Goal: Task Accomplishment & Management: Use online tool/utility

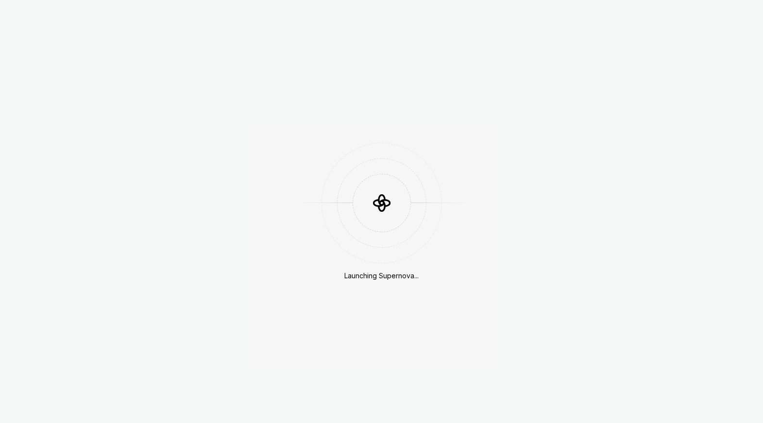
click at [415, 383] on div "Launching Supernova..." at bounding box center [381, 211] width 763 height 423
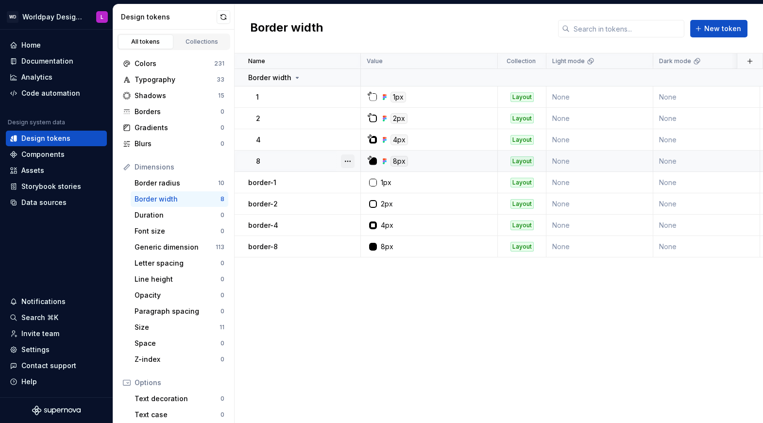
click at [349, 163] on button "button" at bounding box center [348, 161] width 14 height 14
click at [331, 297] on html "WD Worldpay Design System L Home Documentation Analytics Code automation Design…" at bounding box center [381, 211] width 763 height 423
click at [346, 182] on button "button" at bounding box center [348, 183] width 14 height 14
click at [351, 291] on html "WD Worldpay Design System L Home Documentation Analytics Code automation Design…" at bounding box center [381, 211] width 763 height 423
click at [349, 183] on button "button" at bounding box center [348, 183] width 14 height 14
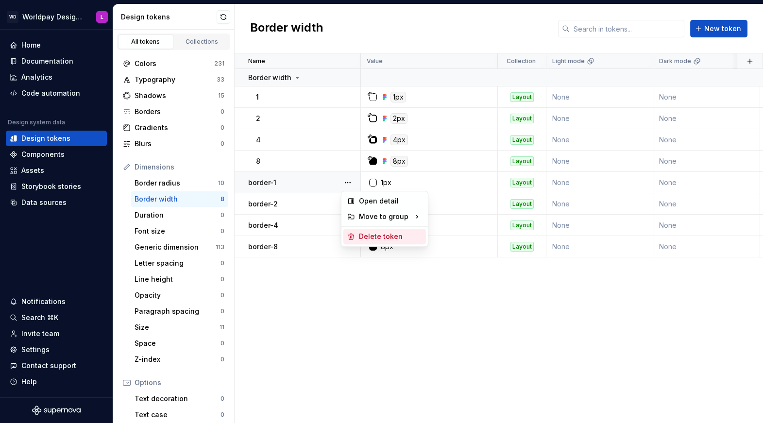
click at [363, 236] on div "Delete token" at bounding box center [390, 237] width 63 height 10
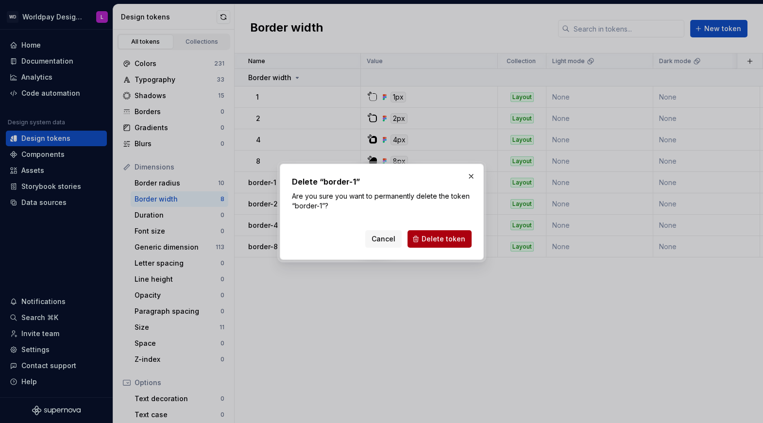
click at [421, 237] on button "Delete token" at bounding box center [439, 238] width 64 height 17
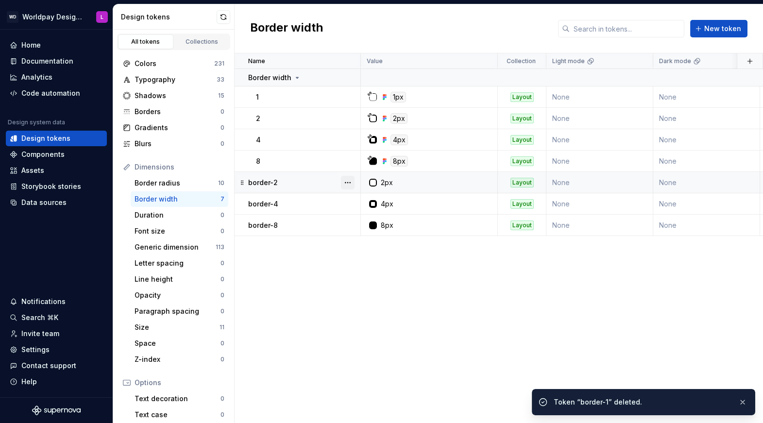
click at [348, 184] on button "button" at bounding box center [348, 183] width 14 height 14
click at [367, 237] on div "Delete token" at bounding box center [390, 237] width 63 height 10
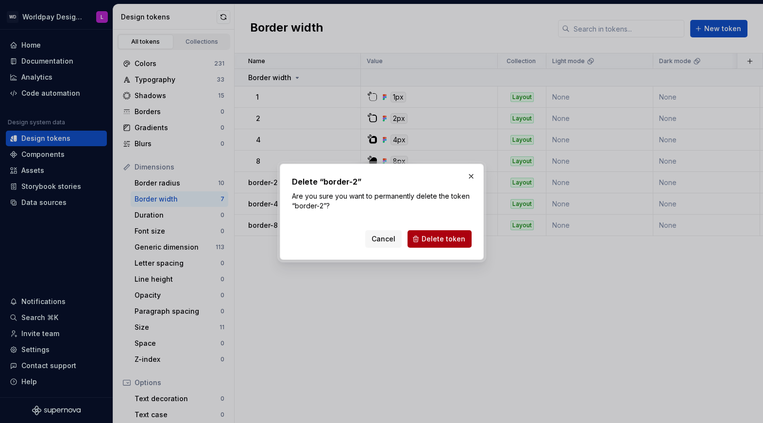
click at [457, 238] on span "Delete token" at bounding box center [444, 239] width 44 height 10
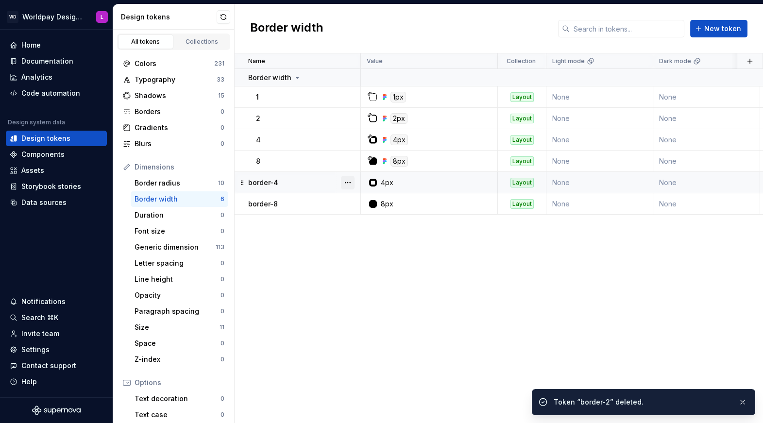
click at [349, 181] on button "button" at bounding box center [348, 183] width 14 height 14
click at [371, 237] on div "Delete token" at bounding box center [390, 237] width 63 height 10
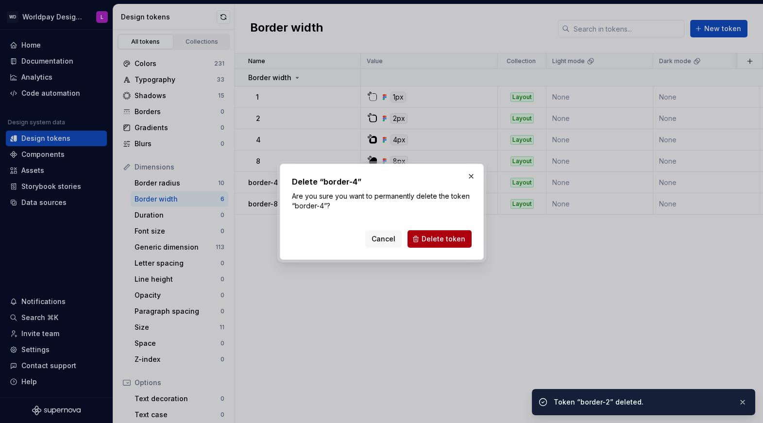
click at [441, 238] on span "Delete token" at bounding box center [444, 239] width 44 height 10
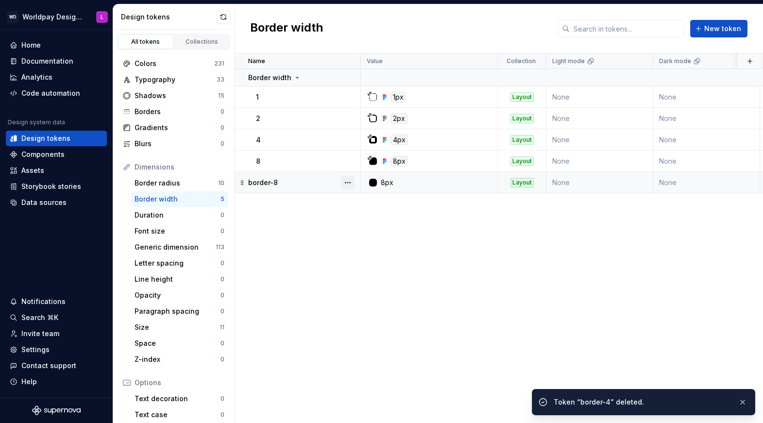
click at [348, 182] on button "button" at bounding box center [348, 183] width 14 height 14
click at [364, 235] on div "Delete token" at bounding box center [390, 237] width 63 height 10
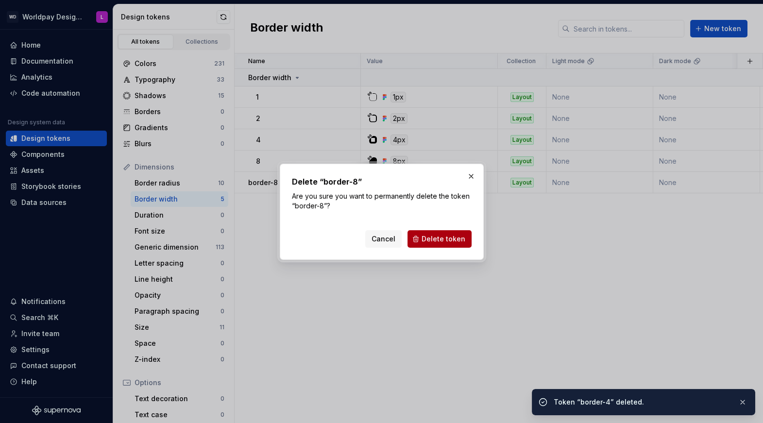
click at [452, 241] on span "Delete token" at bounding box center [444, 239] width 44 height 10
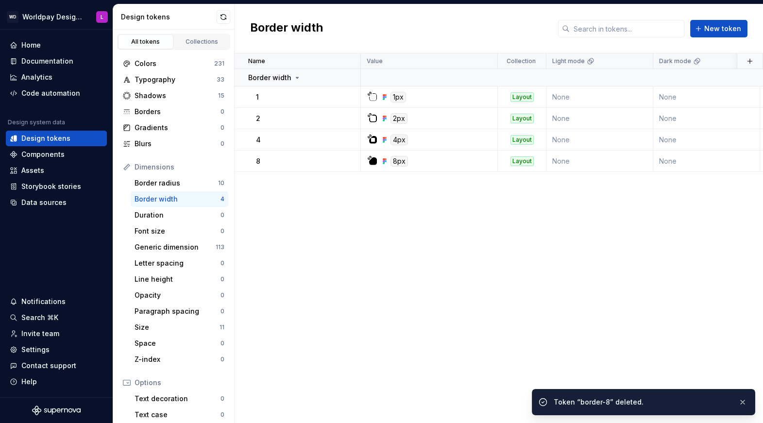
click at [300, 222] on div "Name Value Collection Light mode Dark mode Web Worldpay ION CSS Properties CSS …" at bounding box center [499, 238] width 528 height 370
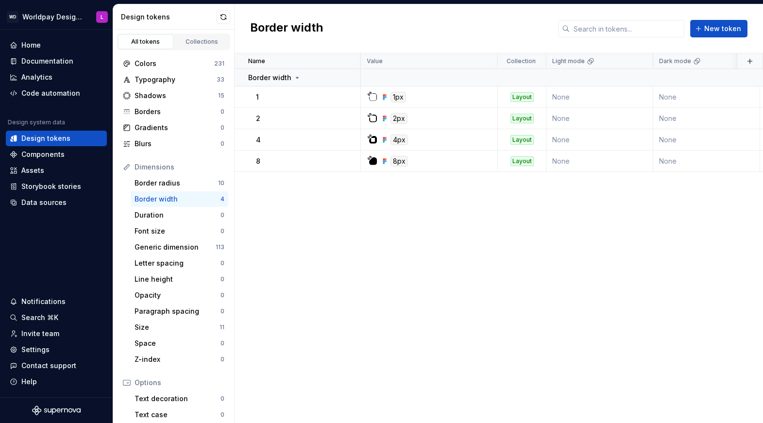
click at [248, 227] on div "Name Value Collection Light mode Dark mode Web Worldpay ION CSS Properties CSS …" at bounding box center [499, 238] width 528 height 370
click at [441, 279] on div "Name Value Collection Light mode Dark mode Web Worldpay ION CSS Properties CSS …" at bounding box center [499, 238] width 528 height 370
click at [68, 92] on div "Code automation" at bounding box center [50, 93] width 59 height 10
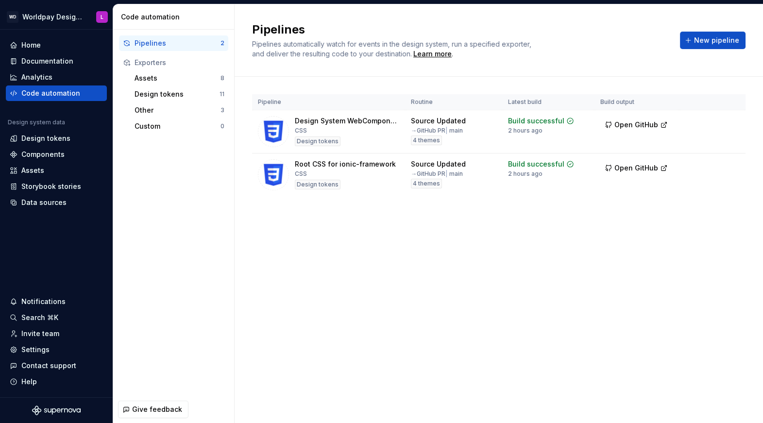
click at [390, 266] on div "Pipelines Pipelines automatically watch for events in the design system, run a …" at bounding box center [499, 213] width 528 height 419
click at [57, 95] on div "Code automation" at bounding box center [50, 93] width 59 height 10
click at [34, 140] on div "Design tokens" at bounding box center [45, 139] width 49 height 10
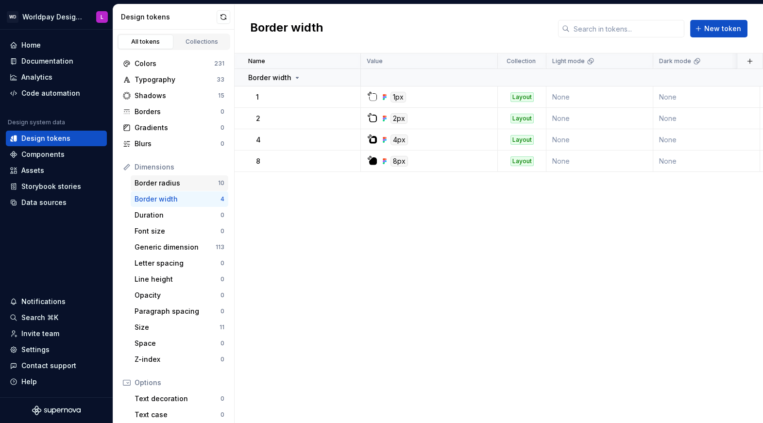
click at [195, 186] on div "Border radius" at bounding box center [177, 183] width 84 height 10
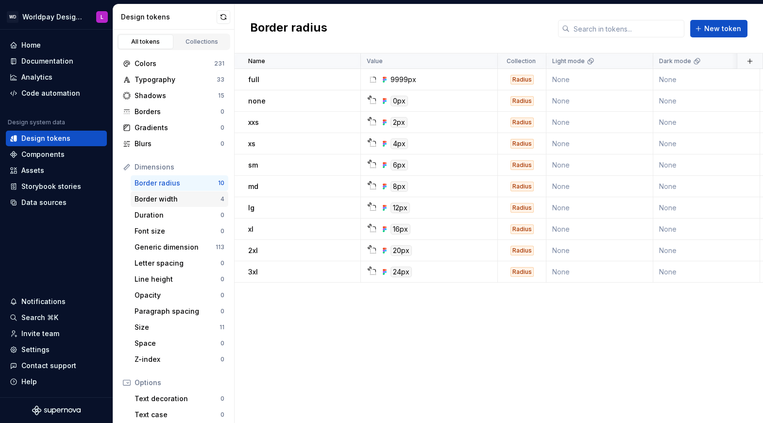
click at [190, 202] on div "Border width" at bounding box center [178, 199] width 86 height 10
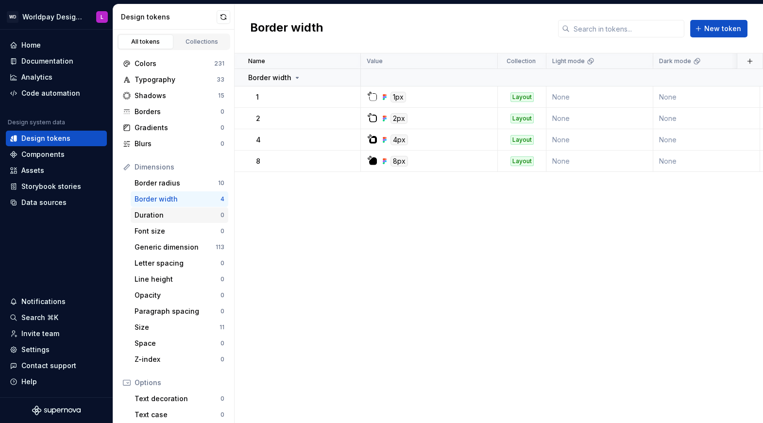
click at [198, 218] on div "Duration" at bounding box center [178, 215] width 86 height 10
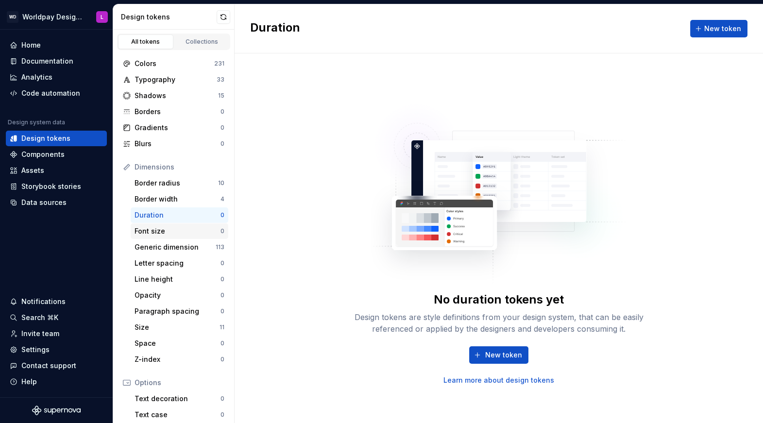
click at [192, 233] on div "Font size" at bounding box center [178, 231] width 86 height 10
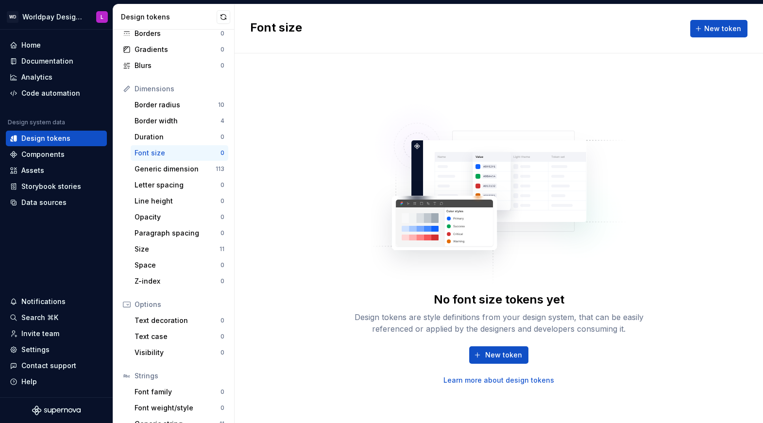
scroll to position [79, 0]
click at [182, 166] on div "Generic dimension" at bounding box center [175, 169] width 81 height 10
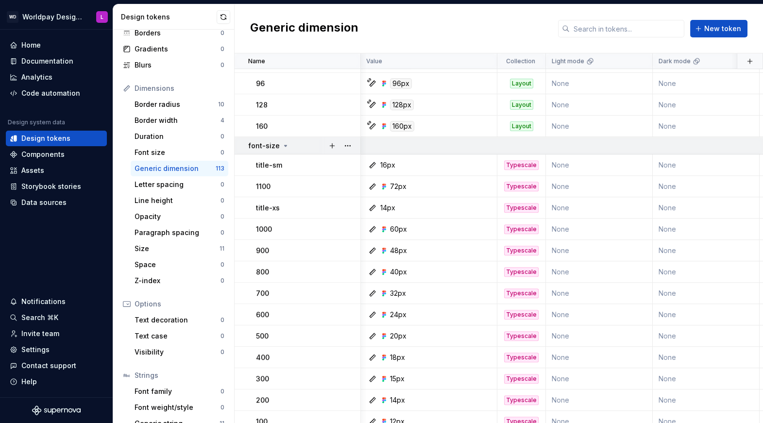
scroll to position [1292, 0]
click at [345, 144] on button "button" at bounding box center [348, 145] width 14 height 14
click at [299, 145] on html "WD Worldpay Design System L Home Documentation Analytics Code automation Design…" at bounding box center [381, 211] width 763 height 423
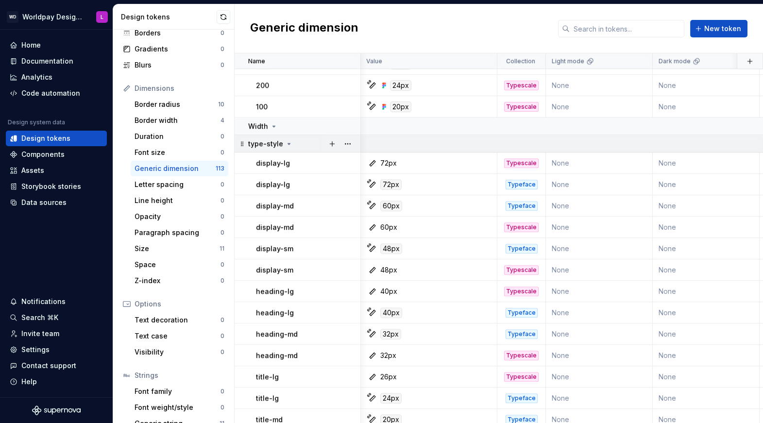
scroll to position [1886, 0]
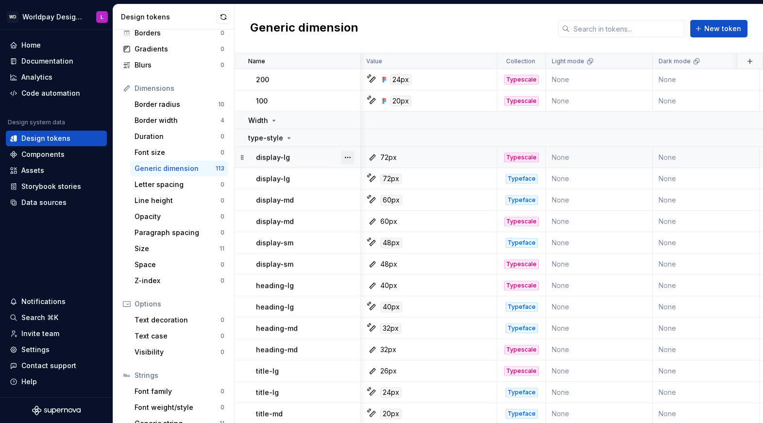
click at [348, 155] on button "button" at bounding box center [348, 158] width 14 height 14
click at [385, 212] on div "Delete token" at bounding box center [390, 211] width 63 height 10
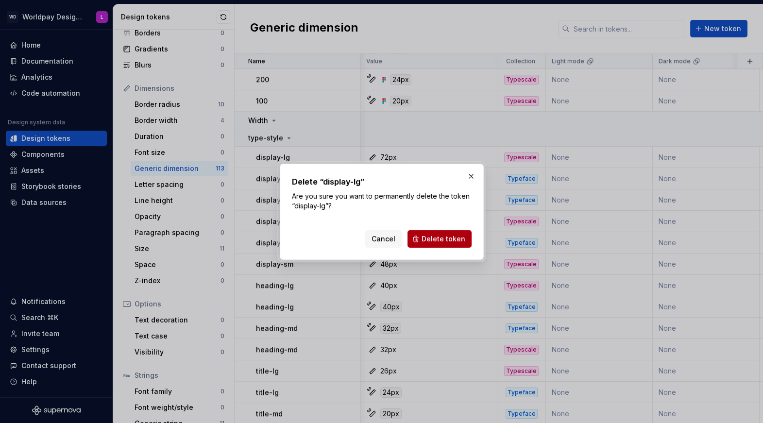
click at [451, 234] on span "Delete token" at bounding box center [444, 239] width 44 height 10
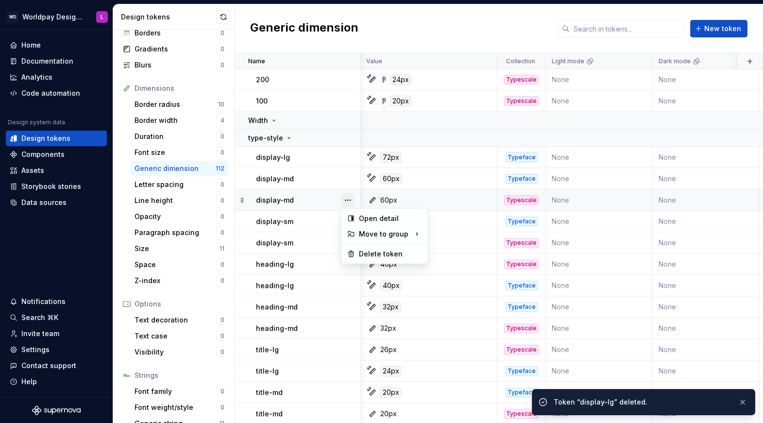
click at [345, 200] on button "button" at bounding box center [348, 200] width 14 height 14
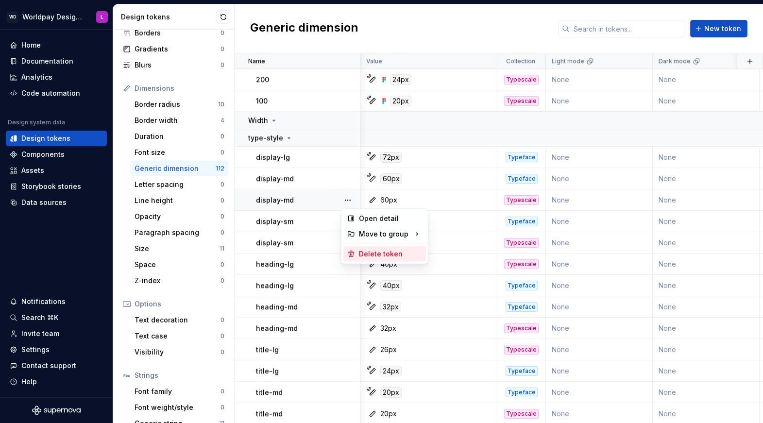
click at [381, 254] on div "Delete token" at bounding box center [390, 254] width 63 height 10
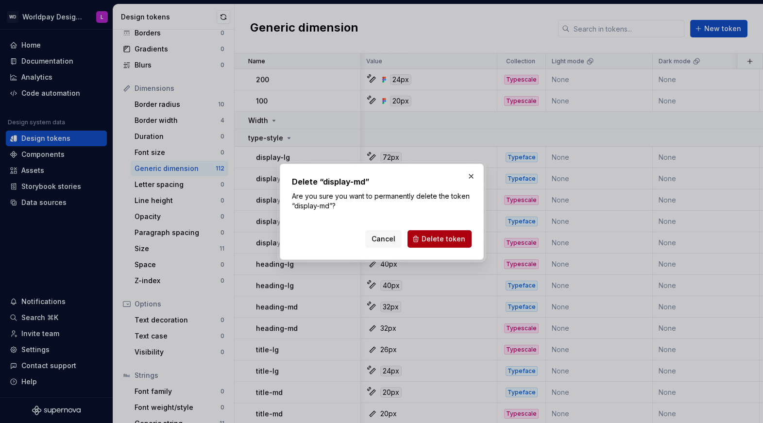
click at [452, 240] on span "Delete token" at bounding box center [444, 239] width 44 height 10
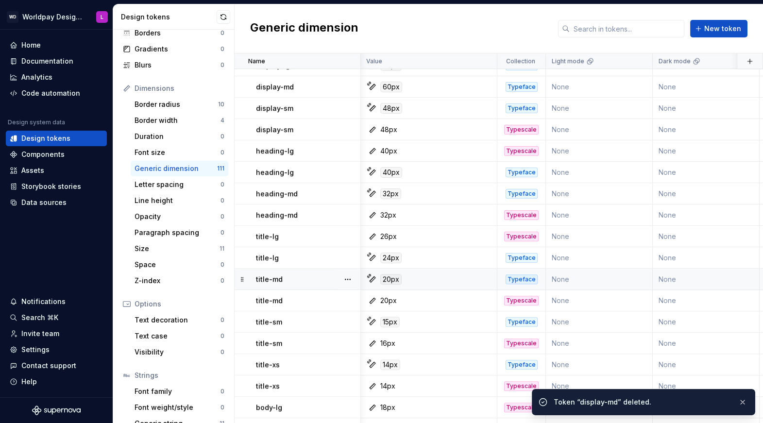
scroll to position [2001, 0]
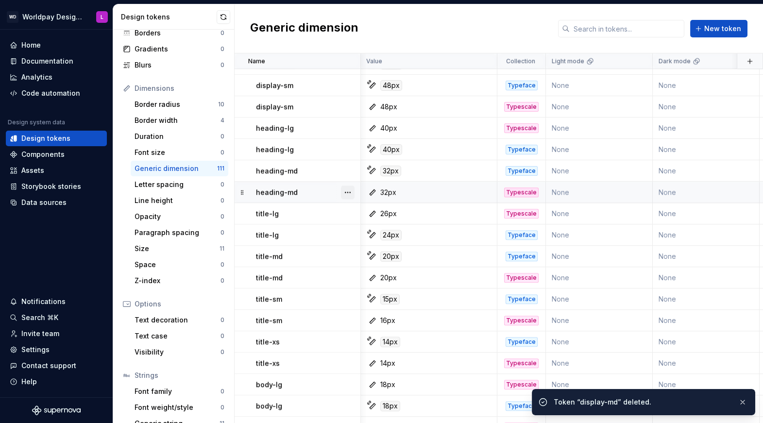
click at [345, 192] on button "button" at bounding box center [348, 193] width 14 height 14
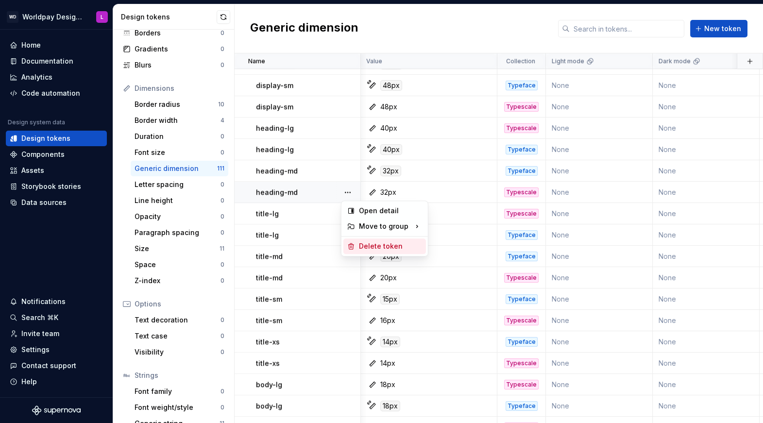
click at [370, 245] on div "Delete token" at bounding box center [390, 246] width 63 height 10
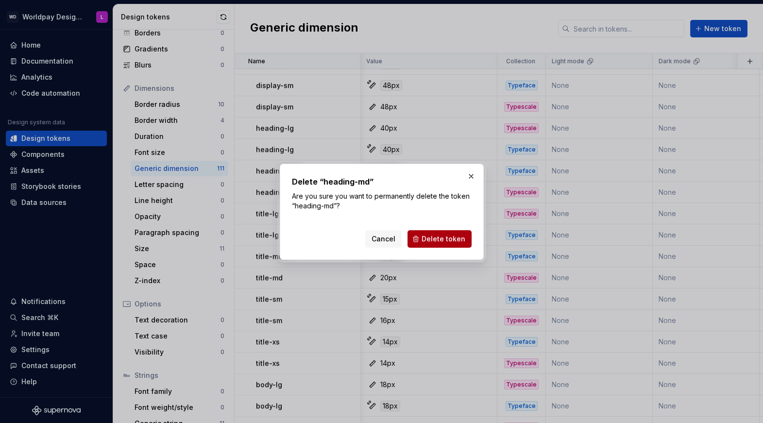
click at [448, 243] on span "Delete token" at bounding box center [444, 239] width 44 height 10
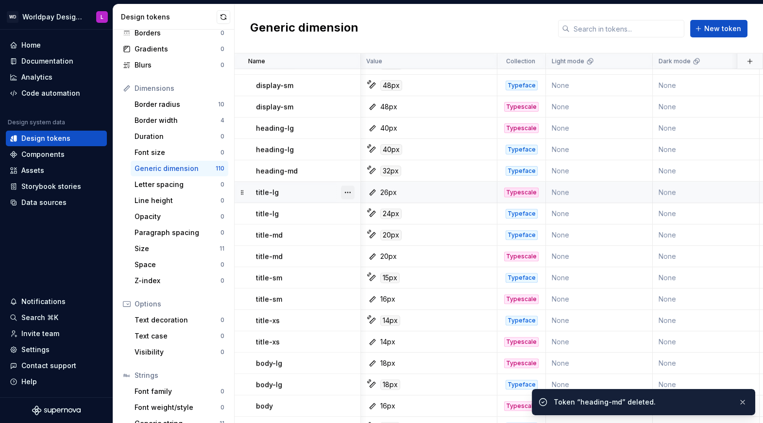
click at [351, 192] on button "button" at bounding box center [348, 193] width 14 height 14
click at [370, 251] on div "Delete token" at bounding box center [390, 246] width 63 height 10
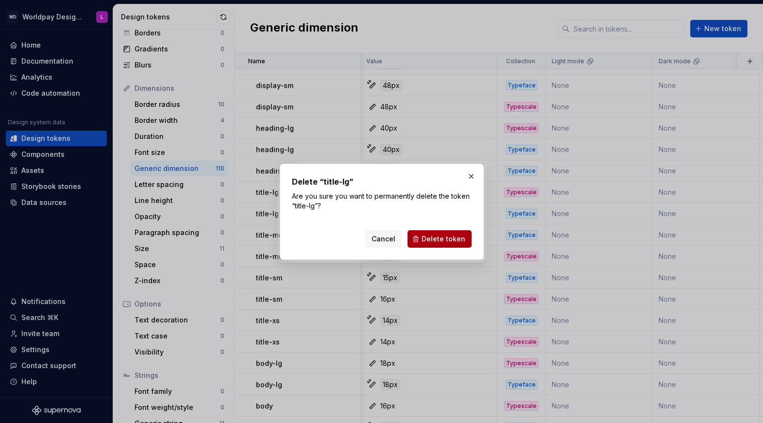
click at [420, 239] on button "Delete token" at bounding box center [439, 238] width 64 height 17
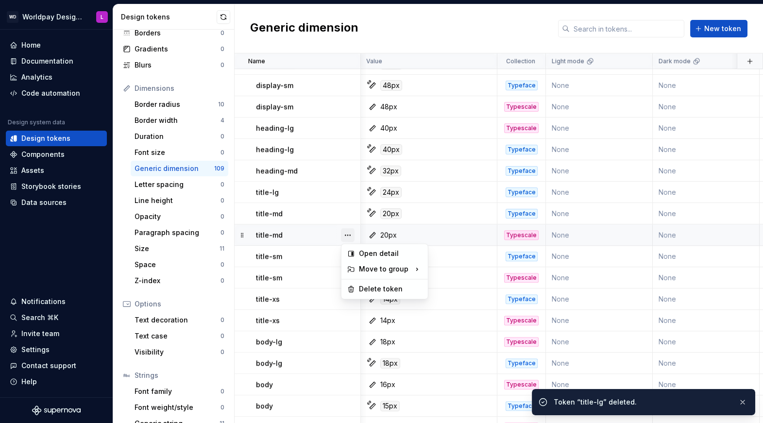
click at [351, 235] on button "button" at bounding box center [348, 235] width 14 height 14
click at [382, 286] on div "Delete token" at bounding box center [390, 289] width 63 height 10
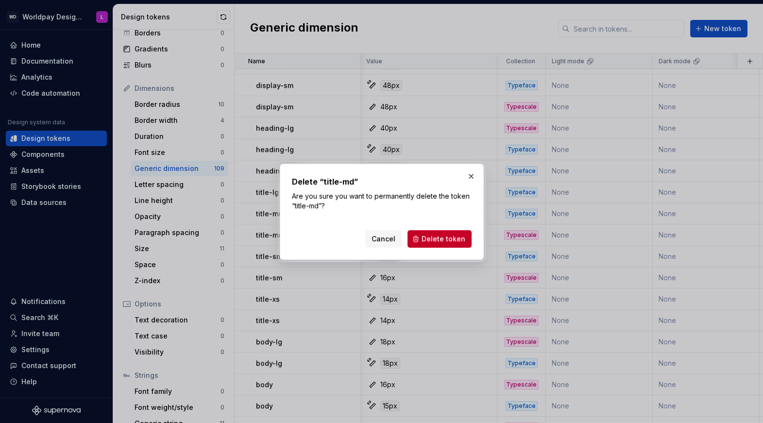
drag, startPoint x: 443, startPoint y: 238, endPoint x: 434, endPoint y: 238, distance: 9.2
click at [443, 238] on span "Delete token" at bounding box center [444, 239] width 44 height 10
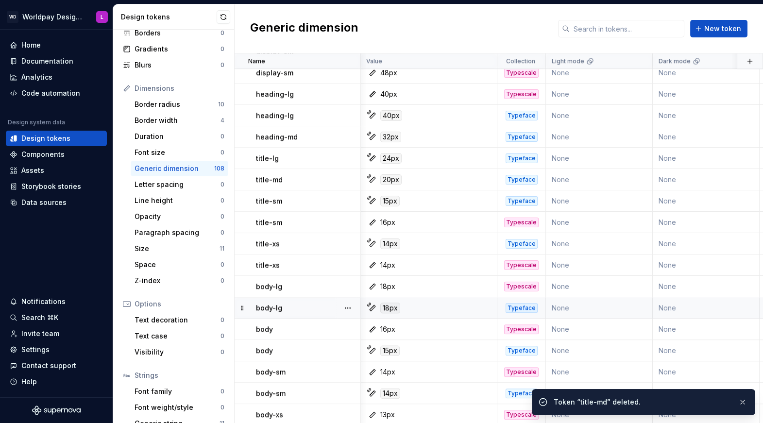
scroll to position [2074, 0]
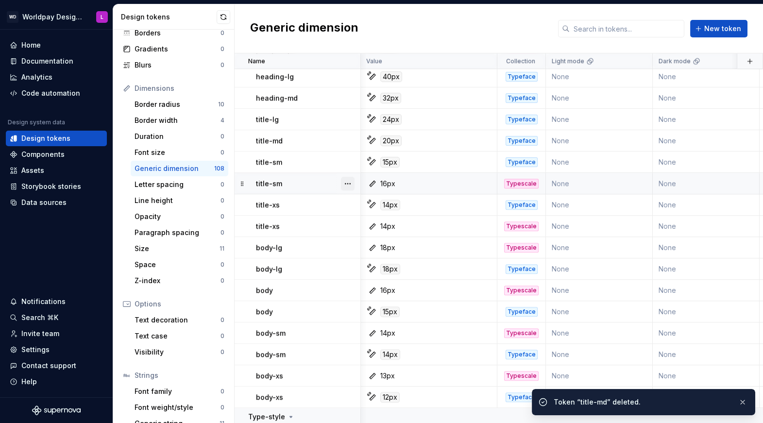
click at [349, 182] on button "button" at bounding box center [348, 184] width 14 height 14
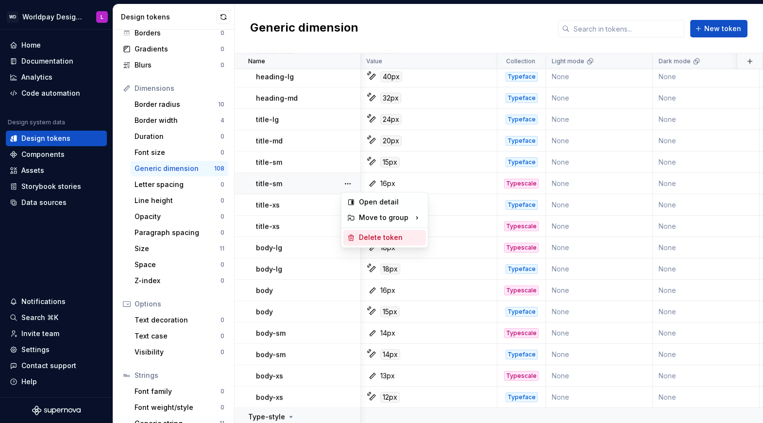
click at [363, 239] on div "Delete token" at bounding box center [390, 238] width 63 height 10
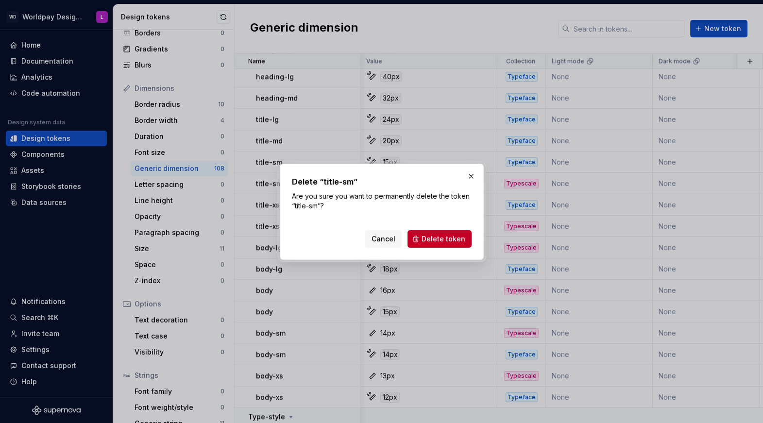
click at [449, 236] on span "Delete token" at bounding box center [444, 239] width 44 height 10
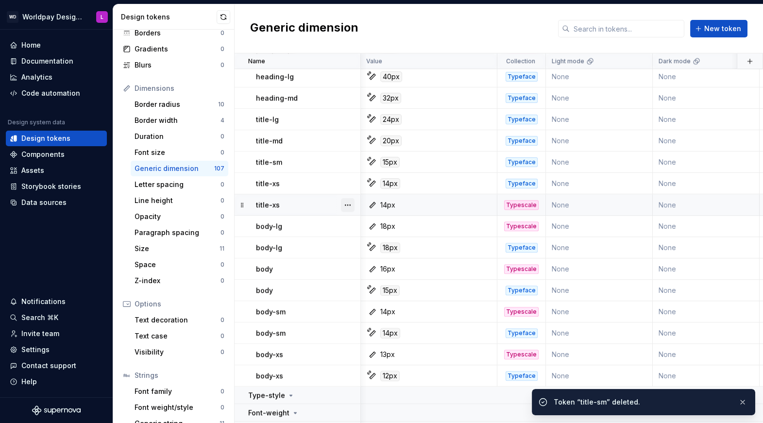
click at [343, 205] on button "button" at bounding box center [348, 205] width 14 height 14
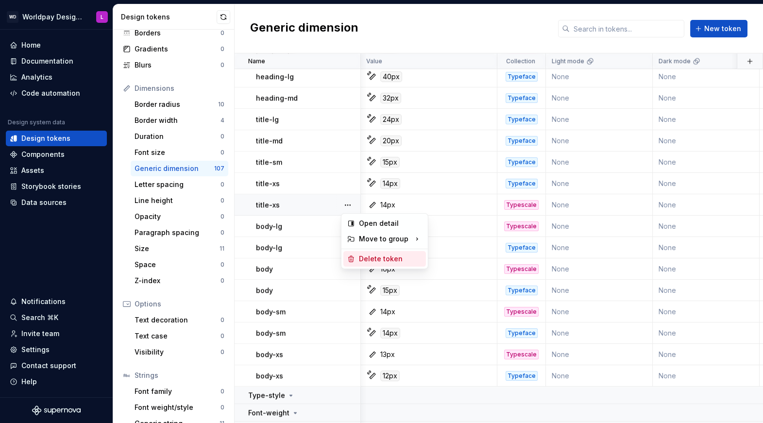
click at [364, 256] on div "Delete token" at bounding box center [390, 259] width 63 height 10
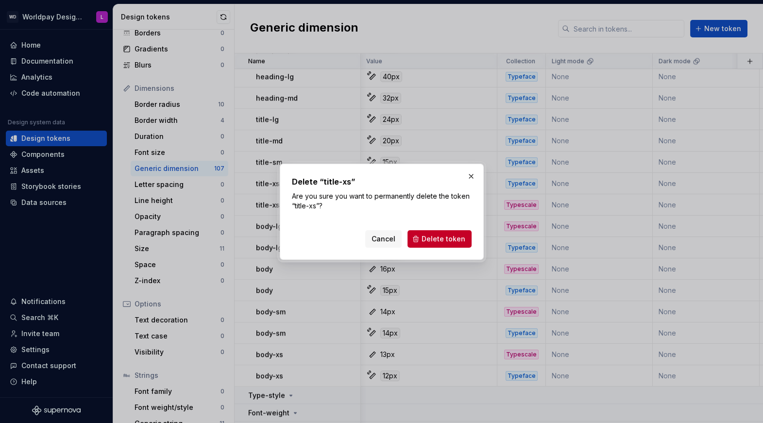
drag, startPoint x: 441, startPoint y: 236, endPoint x: 432, endPoint y: 235, distance: 9.3
click at [441, 236] on span "Delete token" at bounding box center [444, 239] width 44 height 10
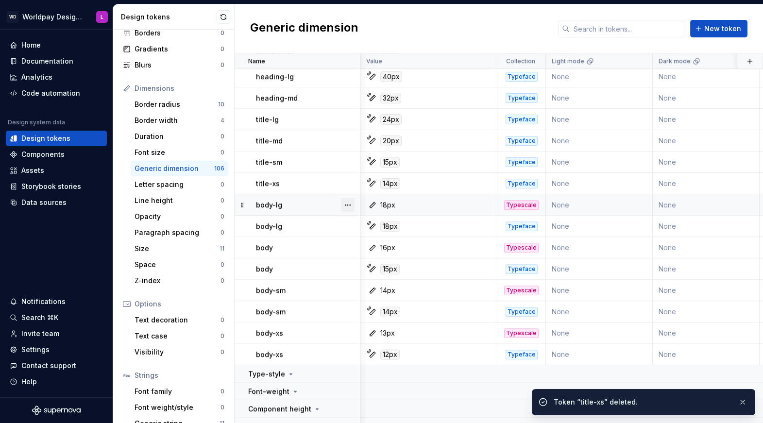
click at [347, 206] on button "button" at bounding box center [348, 205] width 14 height 14
click at [371, 261] on div "Delete token" at bounding box center [390, 259] width 63 height 10
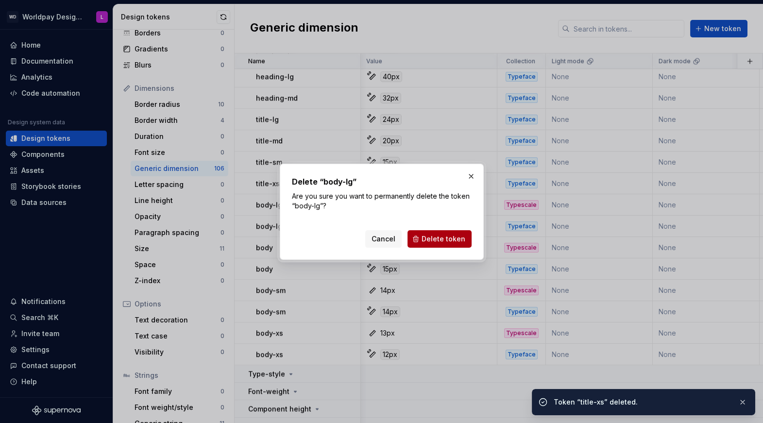
click at [460, 240] on span "Delete token" at bounding box center [444, 239] width 44 height 10
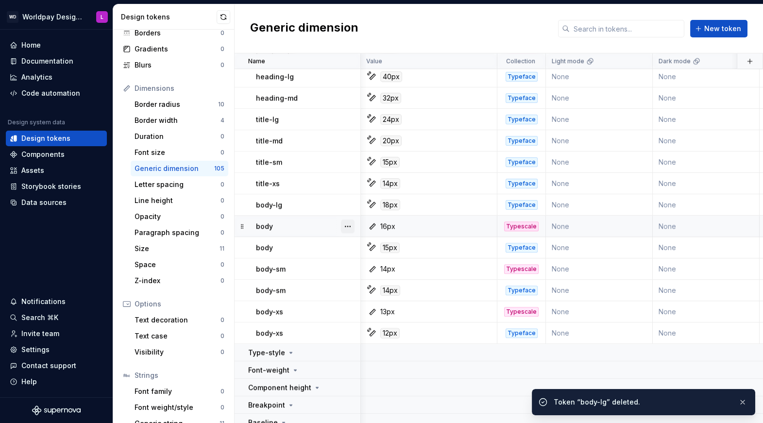
click at [350, 226] on button "button" at bounding box center [348, 227] width 14 height 14
click at [387, 282] on div "Delete token" at bounding box center [390, 280] width 63 height 10
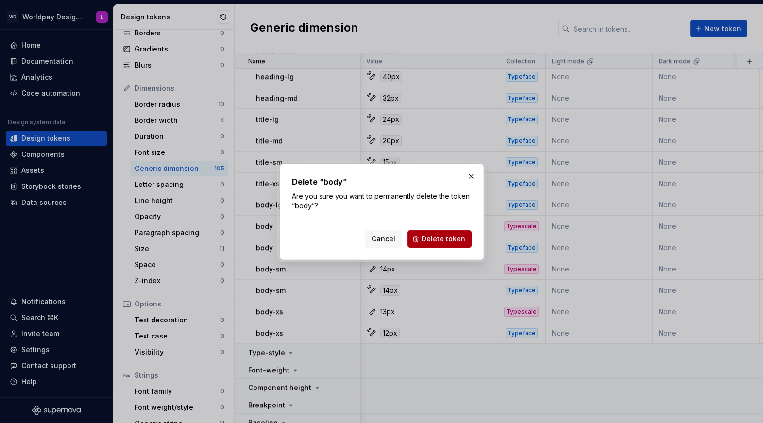
click at [441, 243] on span "Delete token" at bounding box center [444, 239] width 44 height 10
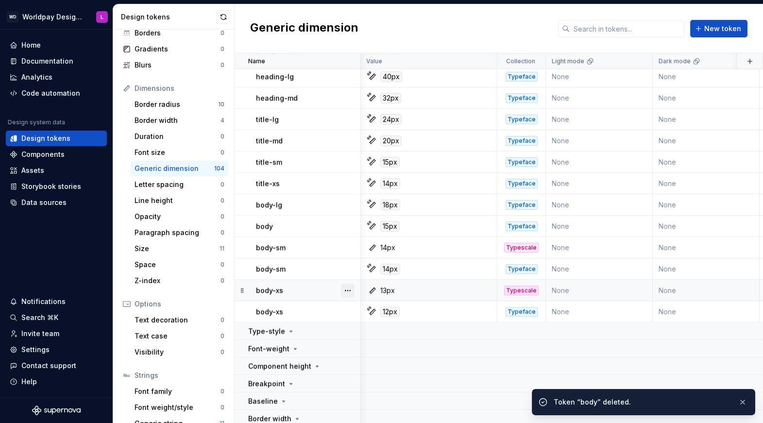
click at [350, 292] on button "button" at bounding box center [348, 291] width 14 height 14
click at [377, 345] on div "Delete token" at bounding box center [390, 344] width 63 height 10
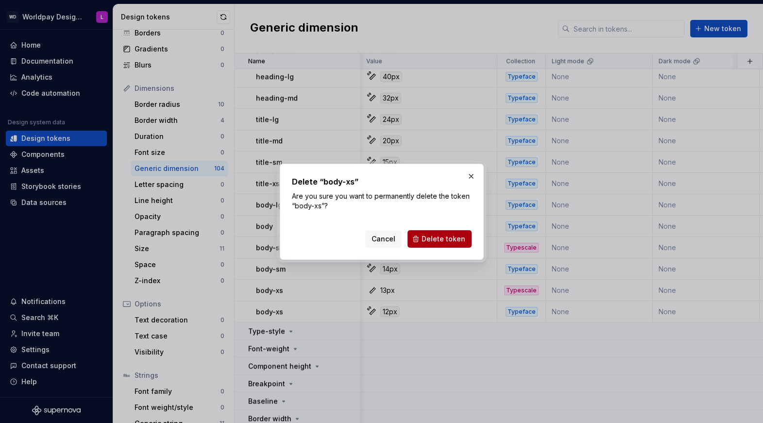
click at [444, 239] on span "Delete token" at bounding box center [444, 239] width 44 height 10
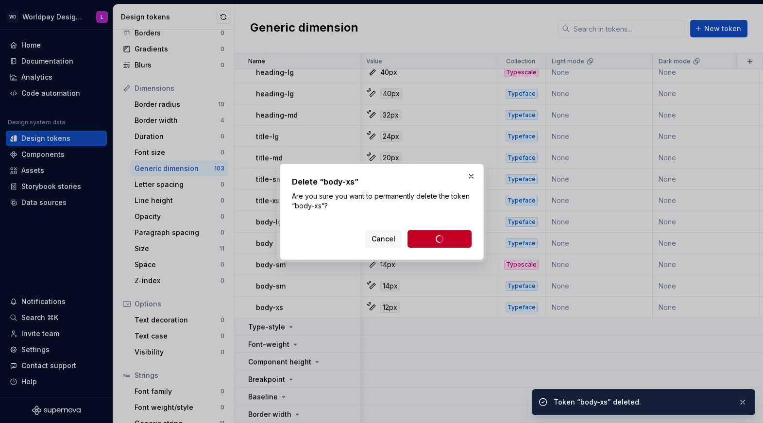
scroll to position [2057, 0]
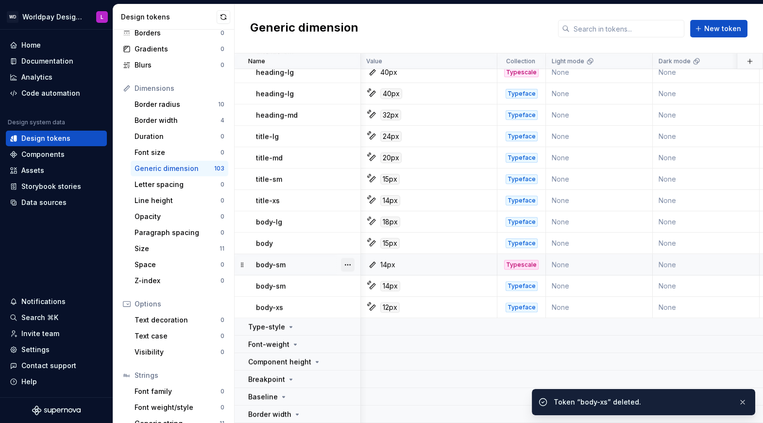
click at [347, 264] on button "button" at bounding box center [348, 265] width 14 height 14
click at [371, 322] on div "Delete token" at bounding box center [390, 319] width 63 height 10
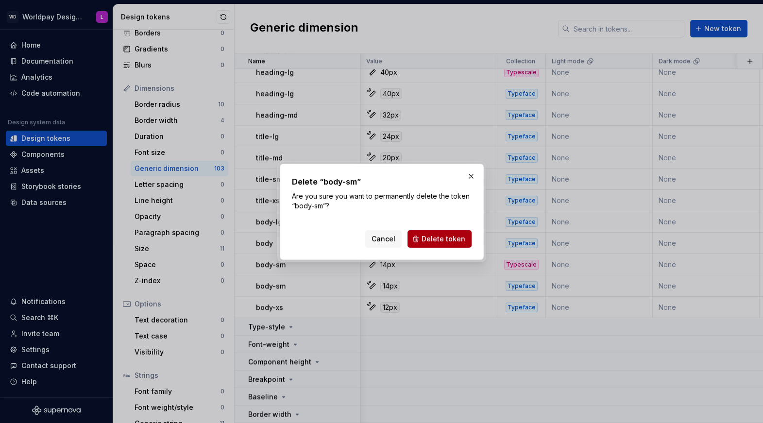
click at [437, 237] on span "Delete token" at bounding box center [444, 239] width 44 height 10
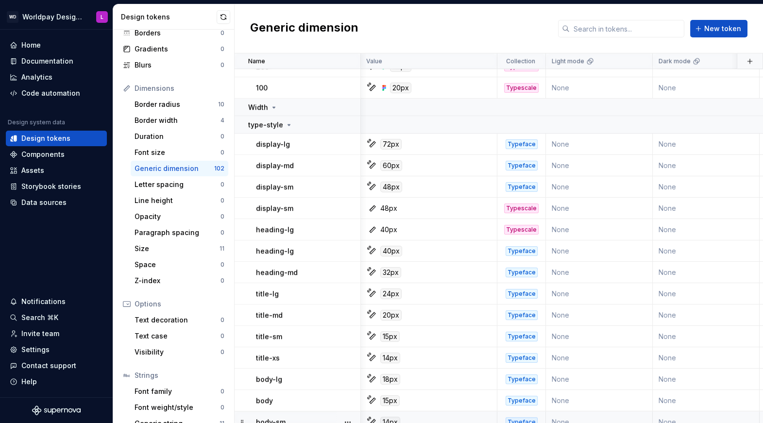
scroll to position [1900, 0]
click at [346, 229] on button "button" at bounding box center [348, 229] width 14 height 14
click at [367, 287] on div "Delete token" at bounding box center [390, 283] width 63 height 10
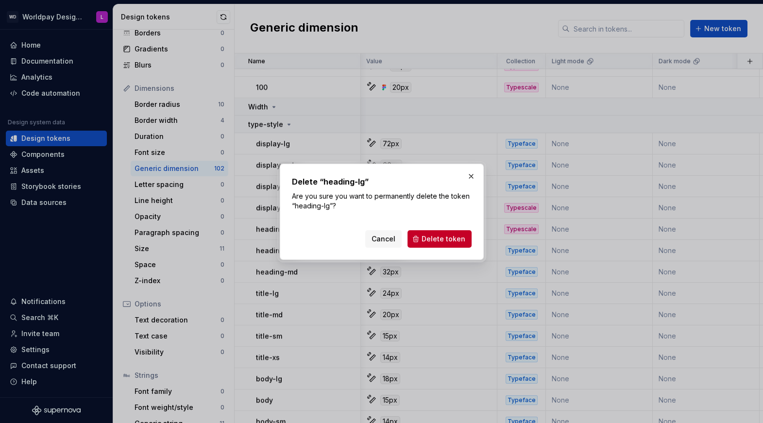
click at [449, 240] on span "Delete token" at bounding box center [444, 239] width 44 height 10
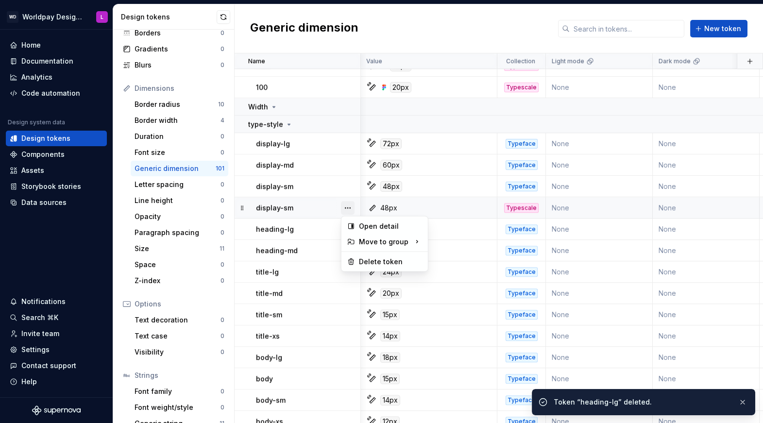
click at [345, 207] on button "button" at bounding box center [348, 208] width 14 height 14
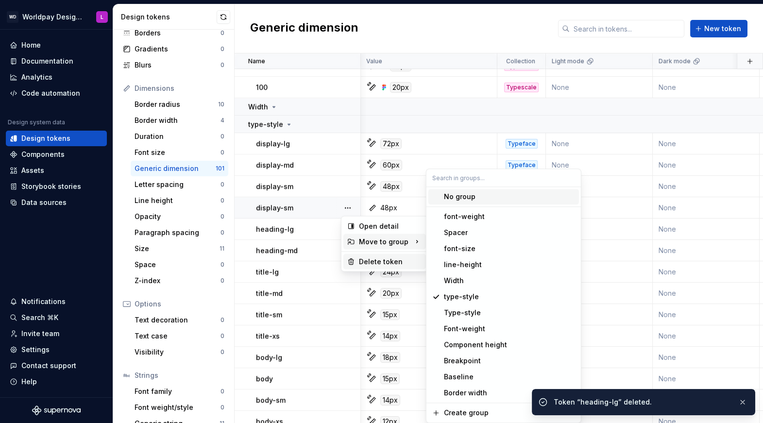
click at [365, 262] on div "Delete token" at bounding box center [390, 262] width 63 height 10
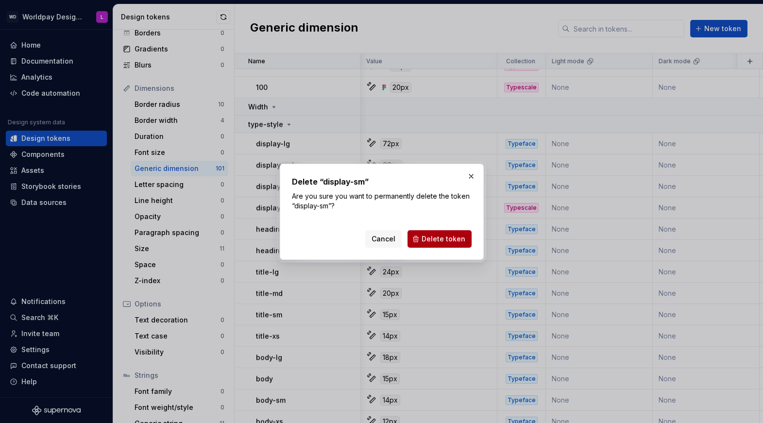
click at [463, 235] on span "Delete token" at bounding box center [444, 239] width 44 height 10
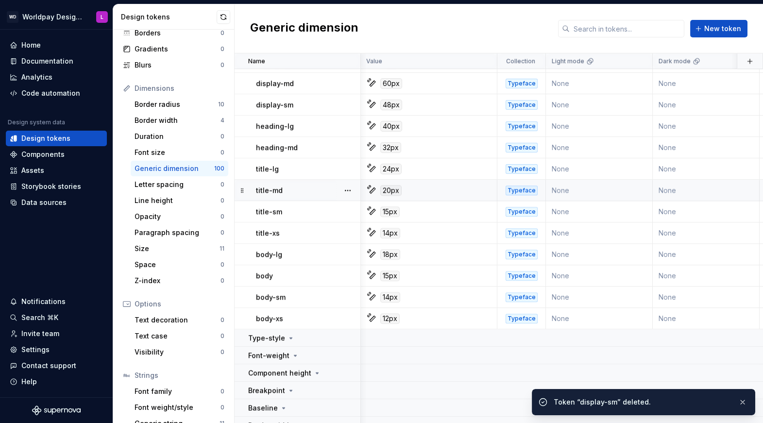
scroll to position [1992, 0]
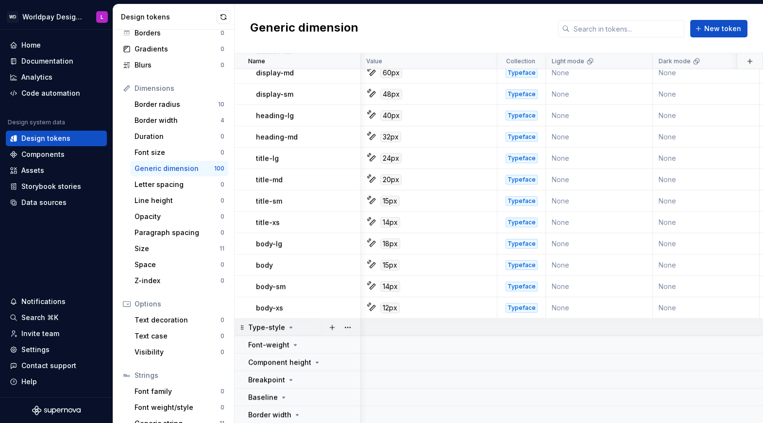
click at [290, 327] on icon at bounding box center [291, 327] width 2 height 1
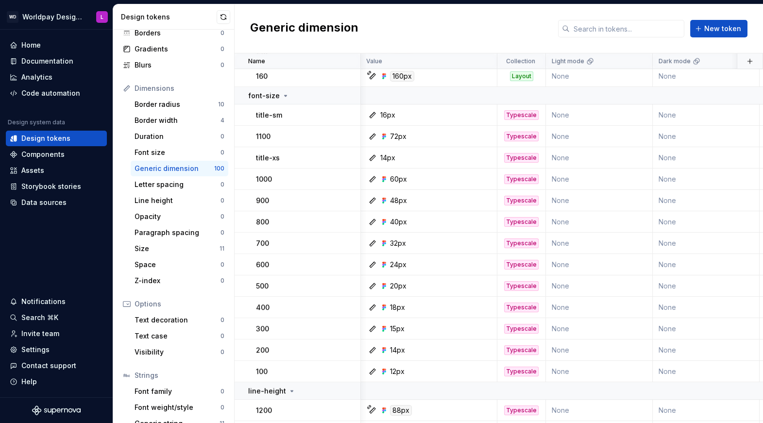
scroll to position [1338, 0]
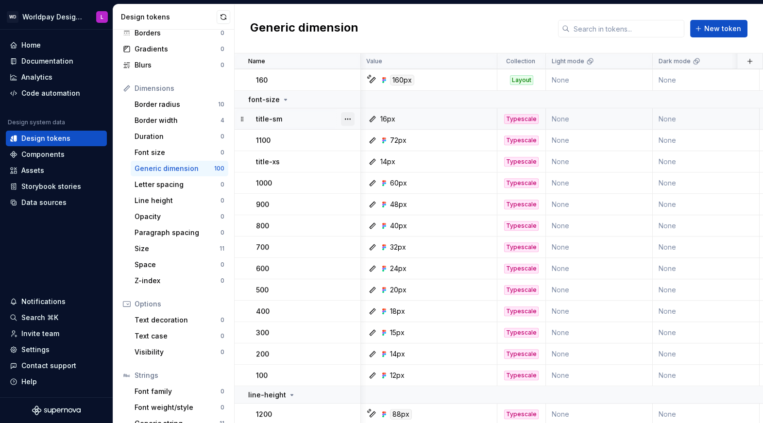
click at [345, 118] on button "button" at bounding box center [348, 119] width 14 height 14
click at [370, 170] on div "Delete token" at bounding box center [390, 173] width 63 height 10
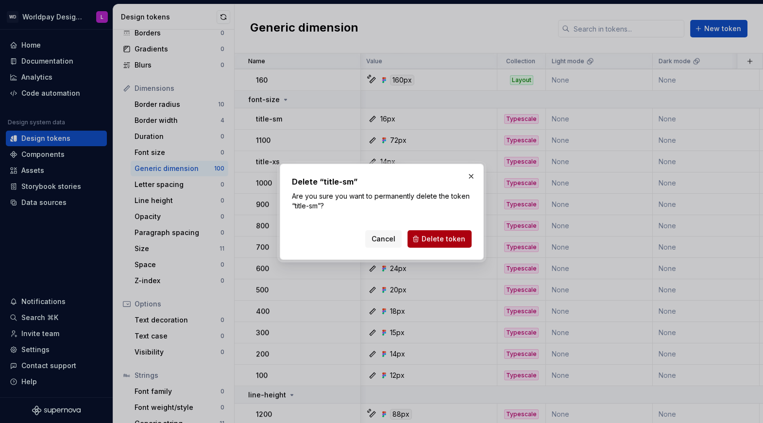
click at [447, 237] on span "Delete token" at bounding box center [444, 239] width 44 height 10
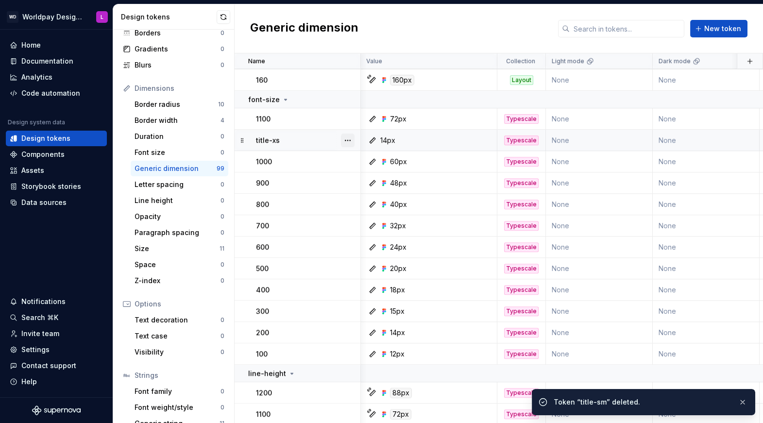
click at [346, 141] on button "button" at bounding box center [348, 141] width 14 height 14
click at [391, 197] on div "Delete token" at bounding box center [390, 194] width 63 height 10
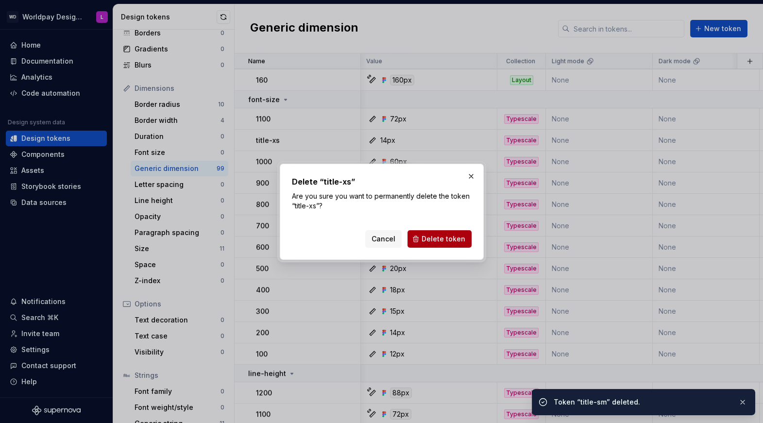
click at [444, 243] on span "Delete token" at bounding box center [444, 239] width 44 height 10
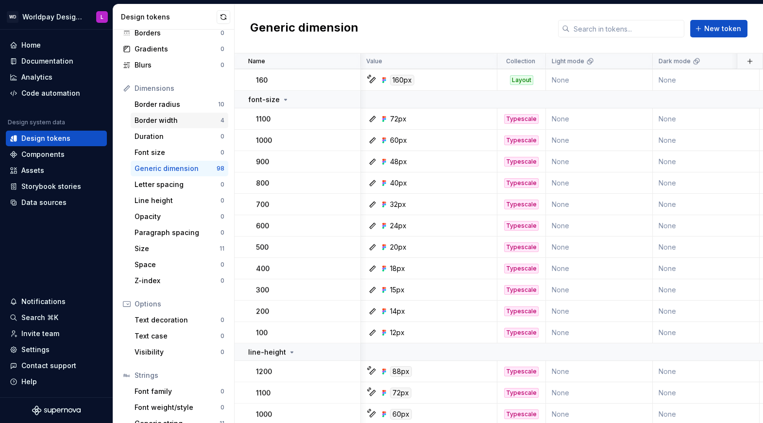
click at [179, 123] on div "Border width" at bounding box center [178, 121] width 86 height 10
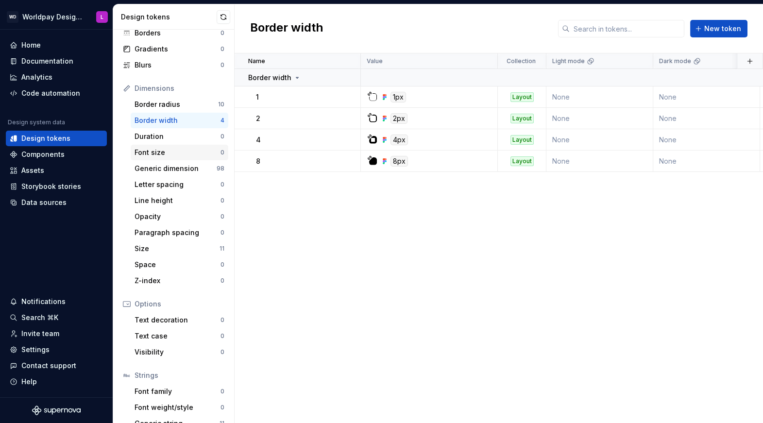
click at [177, 152] on div "Font size" at bounding box center [178, 153] width 86 height 10
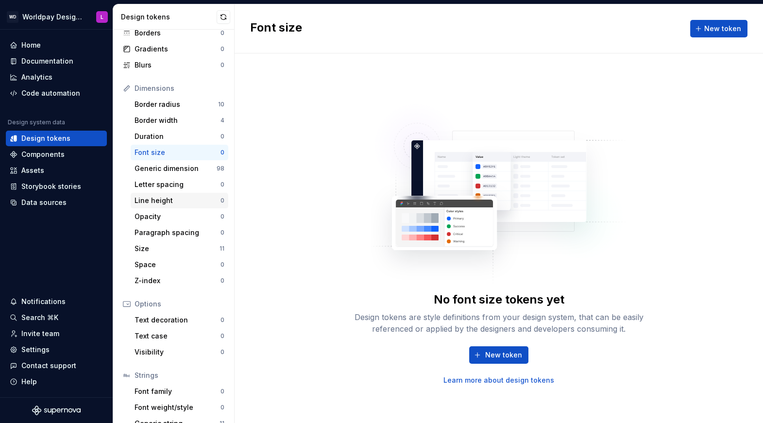
click at [168, 199] on div "Line height" at bounding box center [178, 201] width 86 height 10
click at [164, 230] on div "Paragraph spacing" at bounding box center [178, 233] width 86 height 10
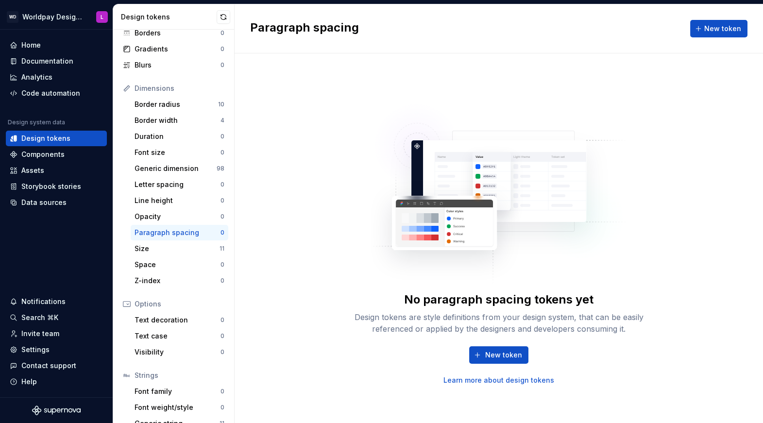
click at [269, 265] on div "No paragraph spacing tokens yet Design tokens are style definitions from your d…" at bounding box center [499, 238] width 528 height 370
click at [314, 121] on div "No paragraph spacing tokens yet Design tokens are style definitions from your d…" at bounding box center [499, 238] width 528 height 370
click at [189, 245] on div "Size" at bounding box center [177, 249] width 85 height 10
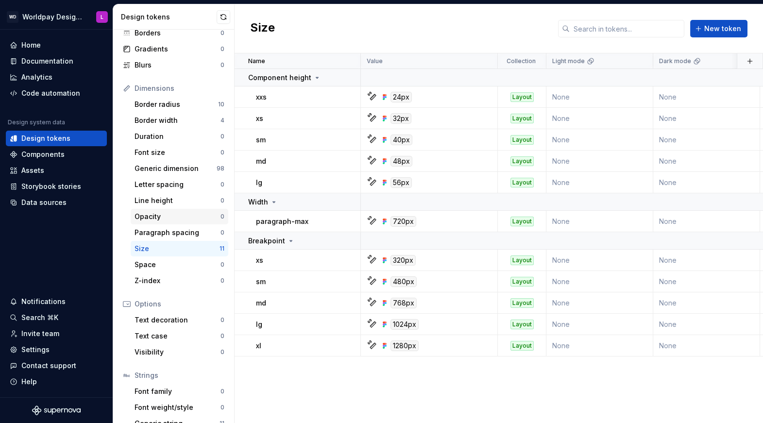
click at [181, 212] on div "Opacity" at bounding box center [178, 217] width 86 height 10
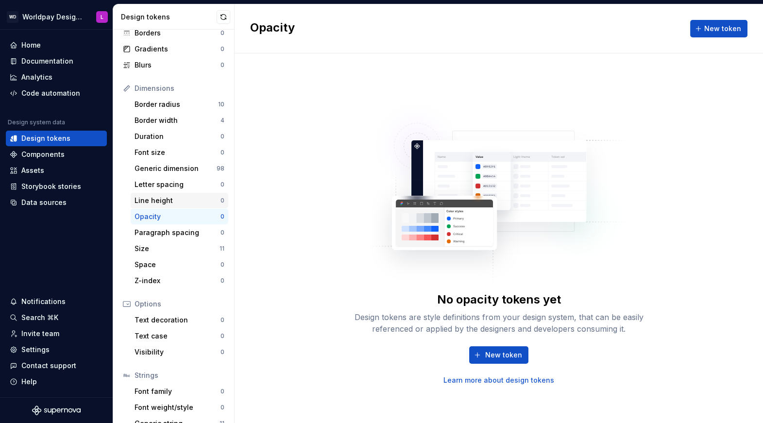
click at [183, 202] on div "Line height" at bounding box center [178, 201] width 86 height 10
click at [181, 189] on div "Letter spacing 0" at bounding box center [180, 185] width 98 height 16
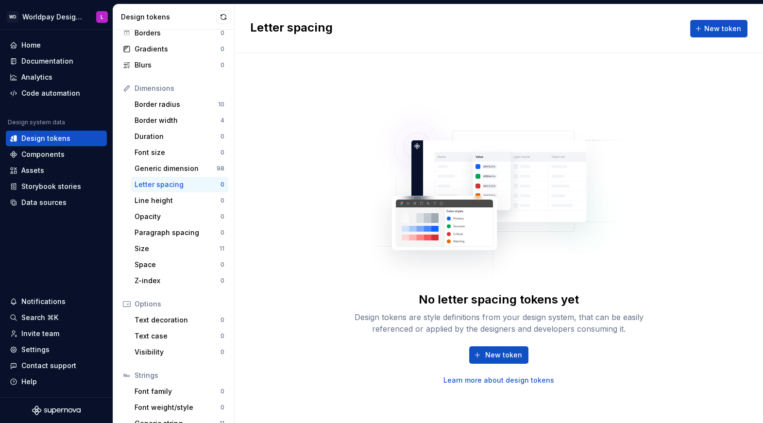
drag, startPoint x: 352, startPoint y: 242, endPoint x: 280, endPoint y: 423, distance: 194.0
click at [352, 242] on div "No letter spacing tokens yet Design tokens are style definitions from your desi…" at bounding box center [498, 238] width 311 height 293
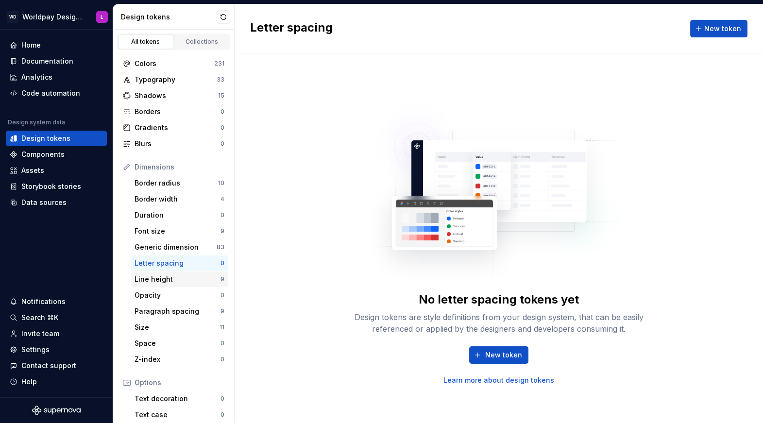
click at [171, 279] on div "Line height" at bounding box center [178, 279] width 86 height 10
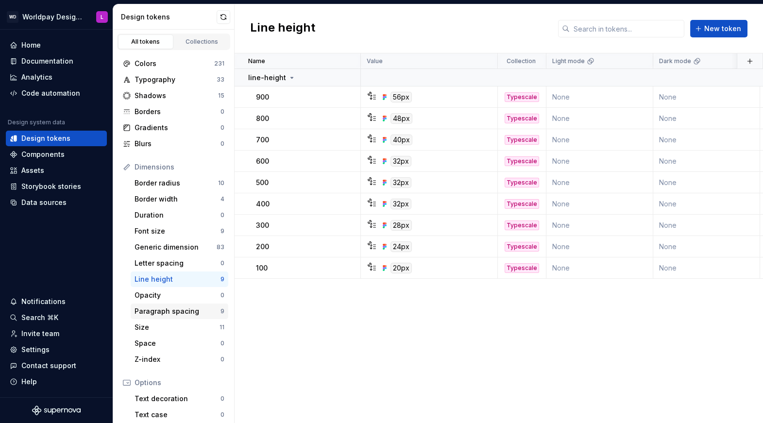
click at [164, 314] on div "Paragraph spacing" at bounding box center [178, 311] width 86 height 10
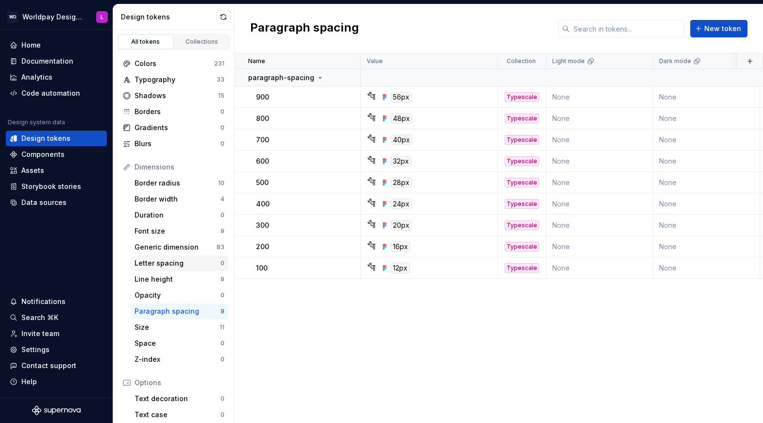
click at [177, 261] on div "Letter spacing" at bounding box center [178, 263] width 86 height 10
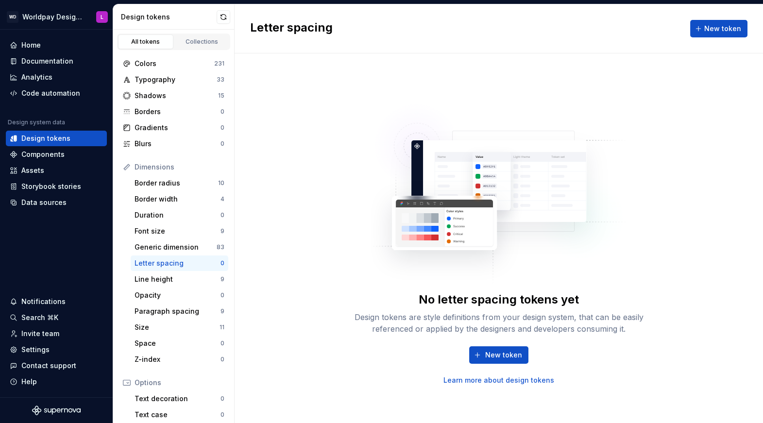
click at [328, 343] on div "No letter spacing tokens yet Design tokens are style definitions from your desi…" at bounding box center [499, 238] width 528 height 370
drag, startPoint x: 304, startPoint y: 240, endPoint x: 227, endPoint y: 267, distance: 81.0
click at [303, 240] on div "No letter spacing tokens yet Design tokens are style definitions from your desi…" at bounding box center [499, 238] width 528 height 370
click at [304, 265] on div "No letter spacing tokens yet Design tokens are style definitions from your desi…" at bounding box center [499, 238] width 528 height 370
click at [312, 209] on div "No letter spacing tokens yet Design tokens are style definitions from your desi…" at bounding box center [499, 238] width 528 height 370
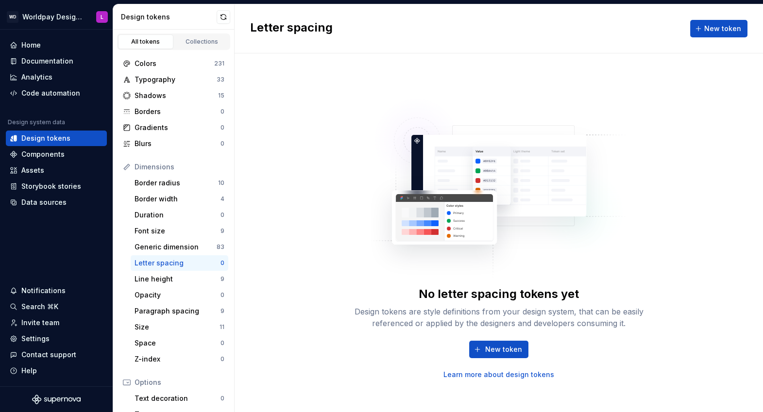
click at [275, 152] on div "No letter spacing tokens yet Design tokens are style definitions from your desi…" at bounding box center [499, 232] width 528 height 359
drag, startPoint x: 322, startPoint y: 259, endPoint x: 307, endPoint y: 257, distance: 14.6
click at [320, 259] on div "No letter spacing tokens yet Design tokens are style definitions from your desi…" at bounding box center [499, 232] width 528 height 359
click at [184, 186] on div "Border radius" at bounding box center [177, 183] width 84 height 10
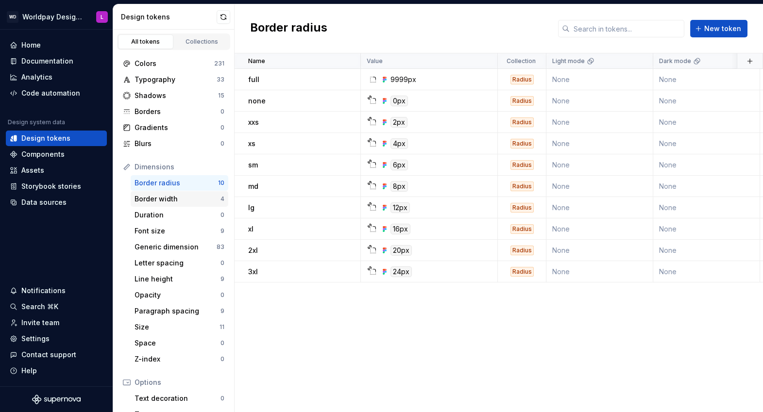
click at [182, 200] on div "Border width" at bounding box center [178, 199] width 86 height 10
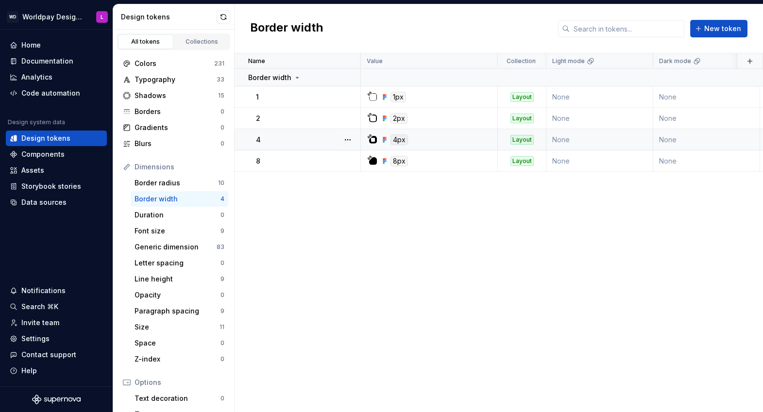
drag, startPoint x: 387, startPoint y: 235, endPoint x: 271, endPoint y: 135, distance: 153.2
click at [386, 234] on div "Name Value Collection Light mode Dark mode Web Worldpay ION CSS Properties CSS …" at bounding box center [499, 232] width 528 height 359
click at [57, 99] on div "Code automation" at bounding box center [56, 93] width 101 height 16
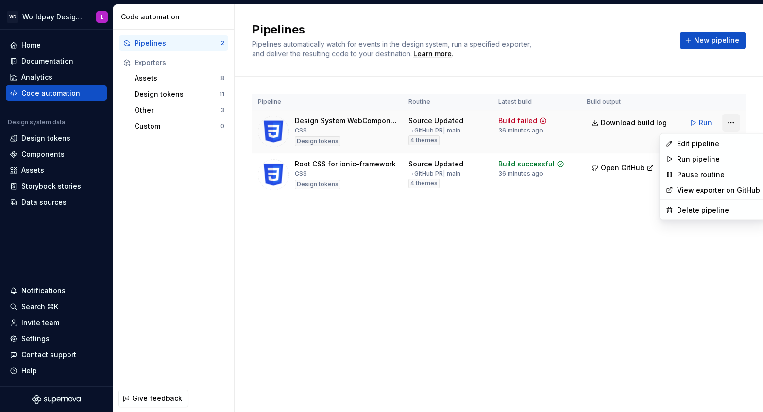
click at [727, 122] on html "WD Worldpay Design System L Home Documentation Analytics Code automation Design…" at bounding box center [381, 206] width 763 height 412
click at [703, 141] on div "Edit pipeline" at bounding box center [718, 144] width 83 height 10
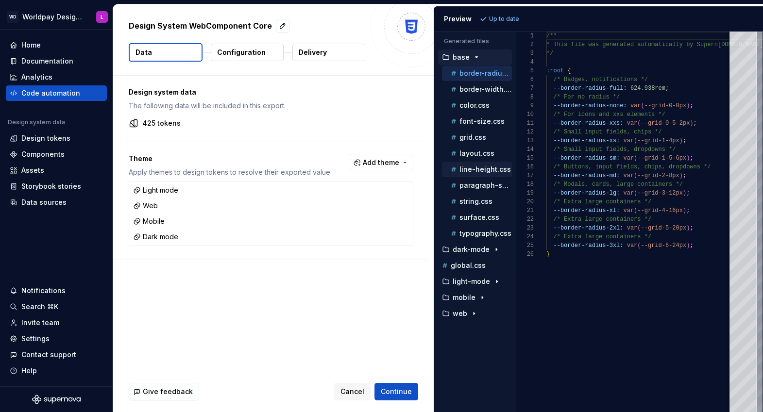
click at [483, 169] on p "line-height.css" at bounding box center [484, 170] width 51 height 8
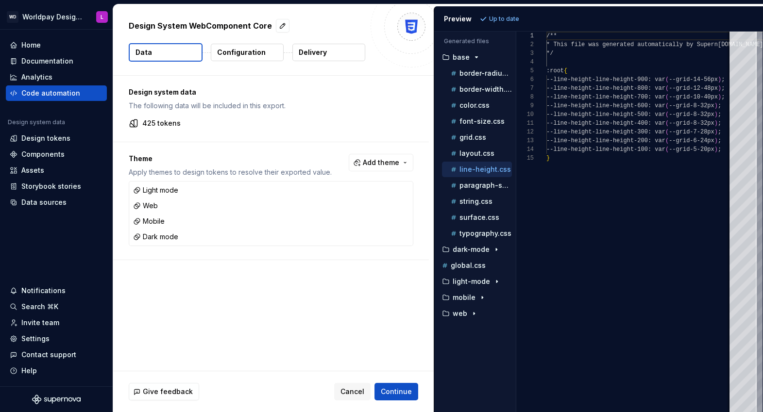
scroll to position [78, 0]
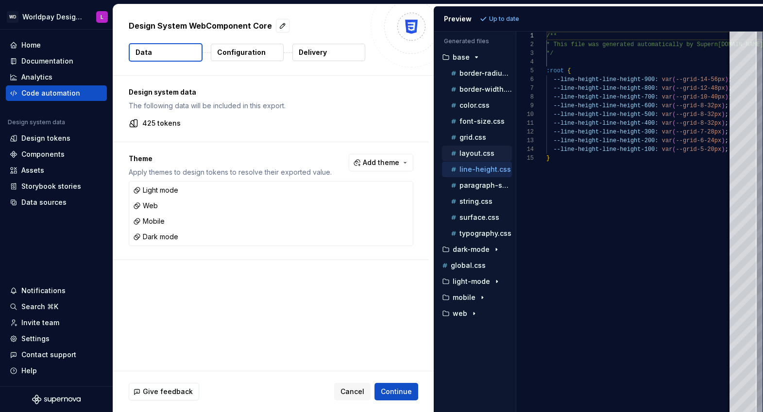
click at [478, 153] on p "layout.css" at bounding box center [476, 154] width 35 height 8
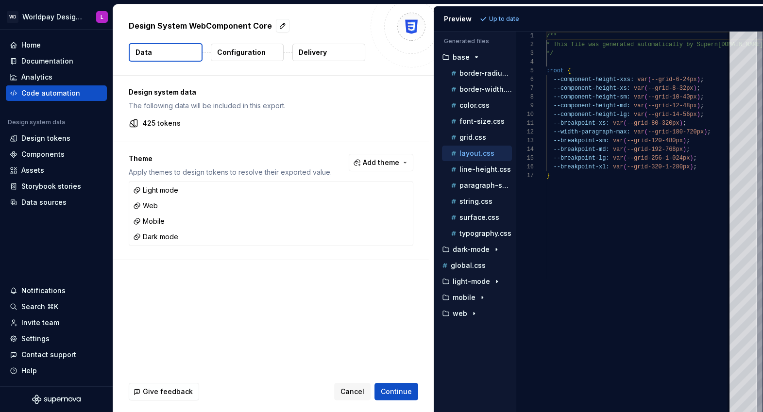
scroll to position [87, 0]
click at [475, 140] on p "grid.css" at bounding box center [472, 138] width 27 height 8
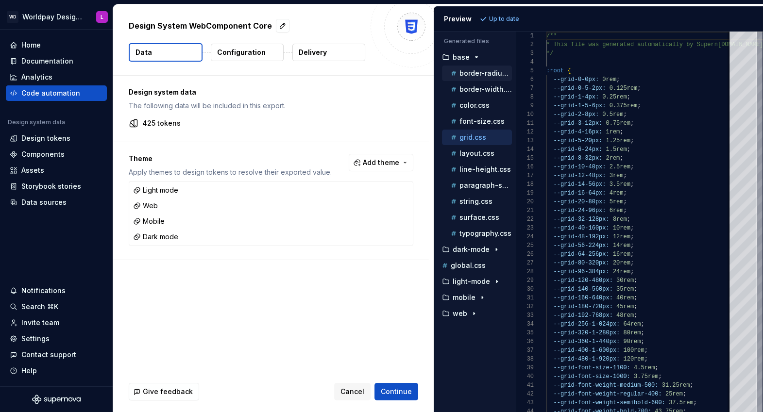
click at [484, 74] on p "border-radius.css" at bounding box center [485, 73] width 52 height 8
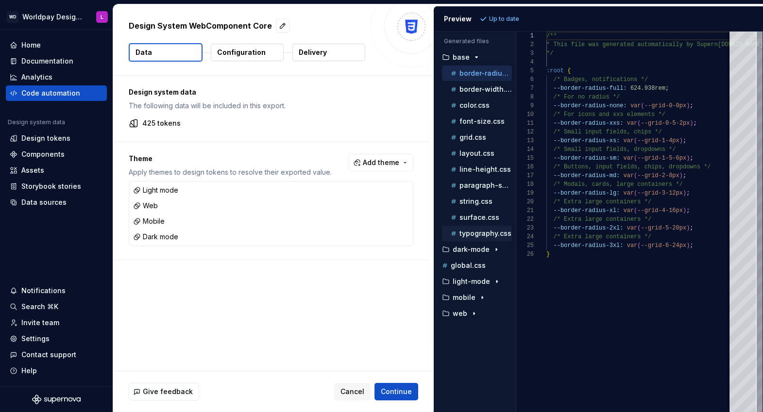
click at [470, 235] on p "typography.css" at bounding box center [485, 234] width 52 height 8
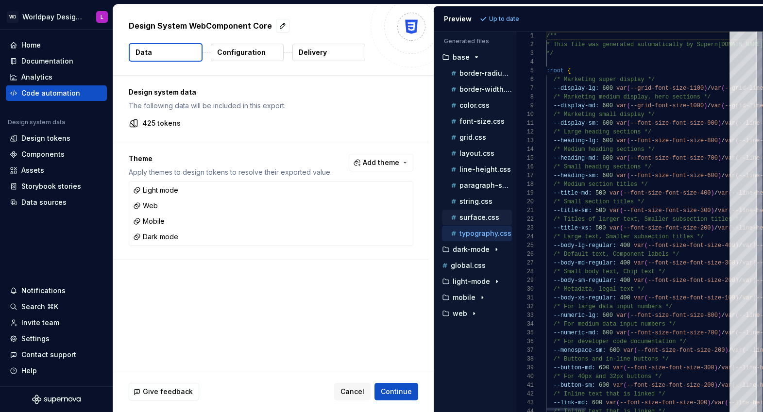
click at [474, 216] on p "surface.css" at bounding box center [479, 218] width 40 height 8
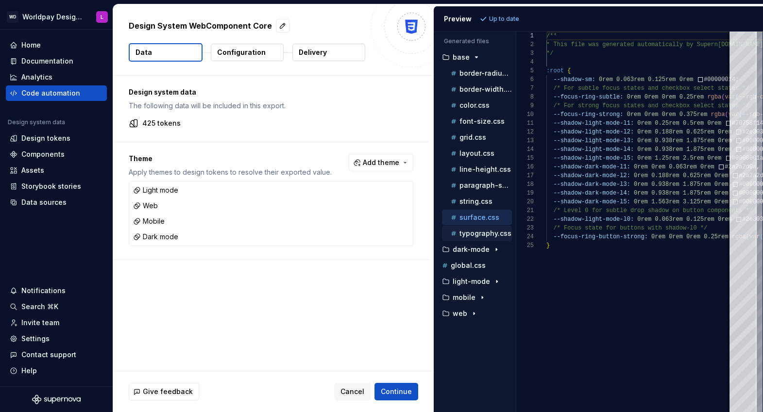
click at [472, 230] on p "typography.css" at bounding box center [485, 234] width 52 height 8
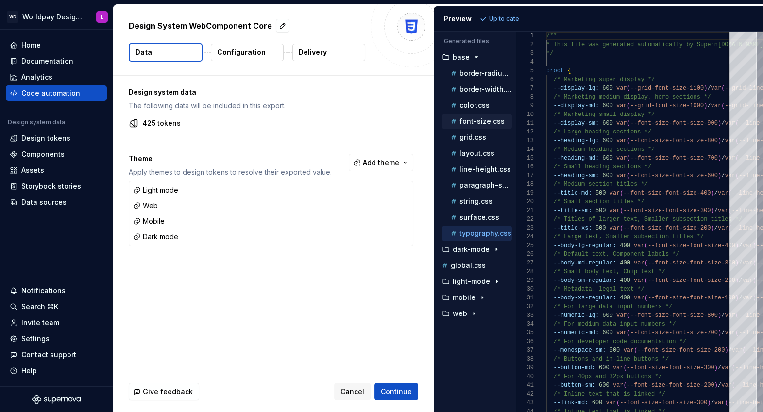
click at [470, 119] on p "font-size.css" at bounding box center [481, 122] width 45 height 8
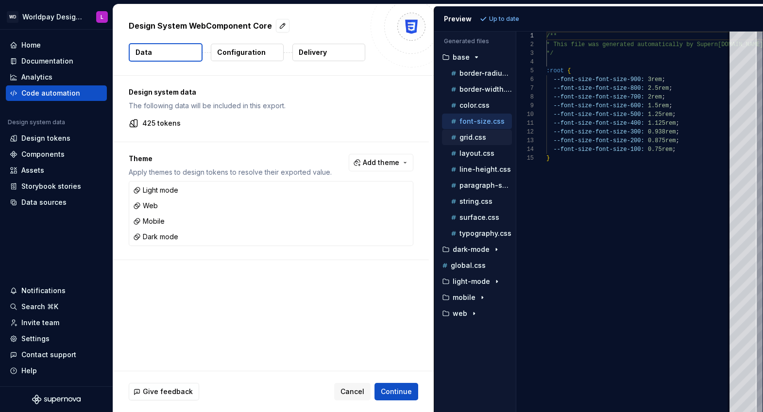
click at [468, 135] on p "grid.css" at bounding box center [472, 138] width 27 height 8
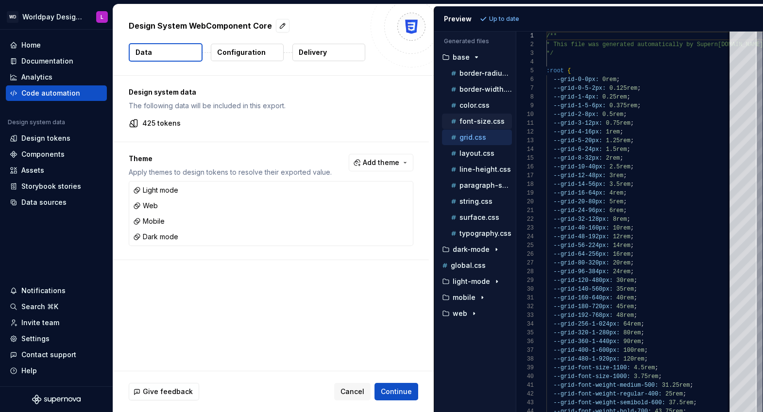
click at [474, 126] on button "font-size.css" at bounding box center [477, 121] width 70 height 11
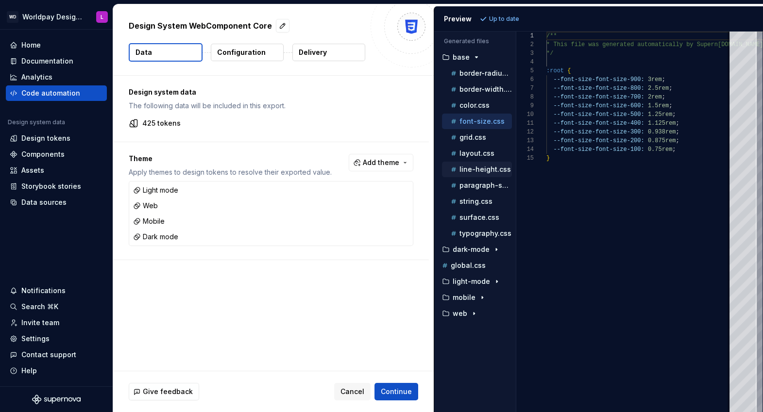
click at [475, 170] on p "line-height.css" at bounding box center [484, 170] width 51 height 8
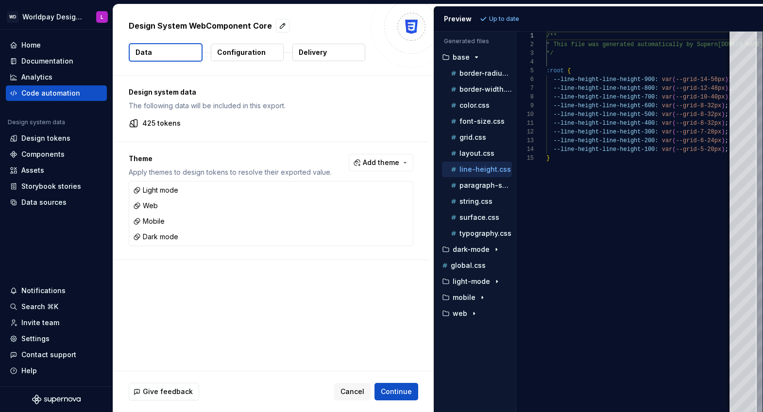
scroll to position [78, 0]
click at [479, 184] on p "paragraph-spacing.css" at bounding box center [485, 186] width 52 height 8
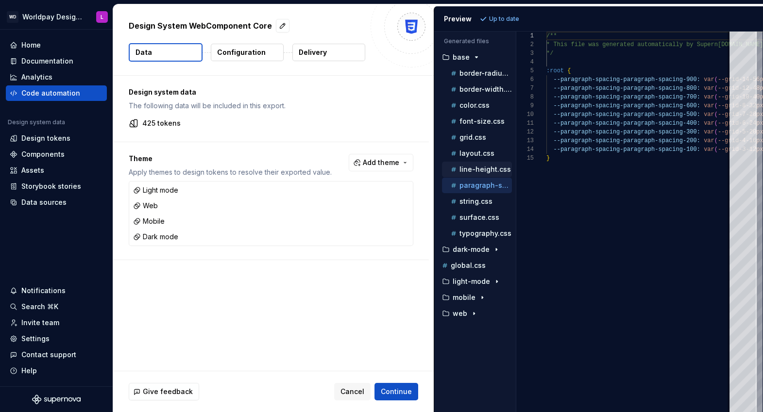
click at [480, 169] on p "line-height.css" at bounding box center [484, 170] width 51 height 8
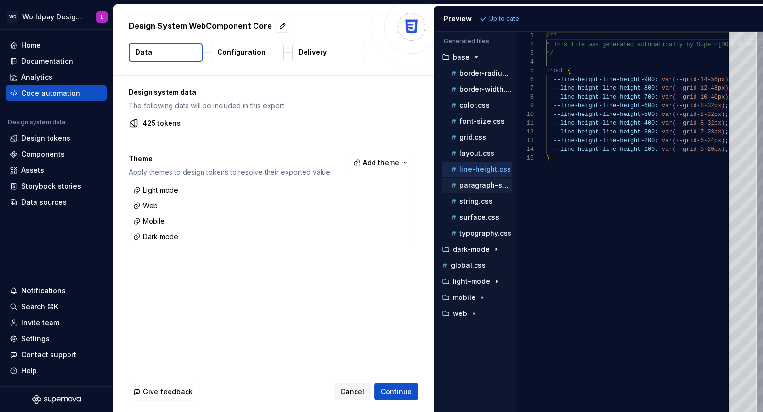
click at [474, 180] on button "paragraph-spacing.css" at bounding box center [477, 185] width 70 height 11
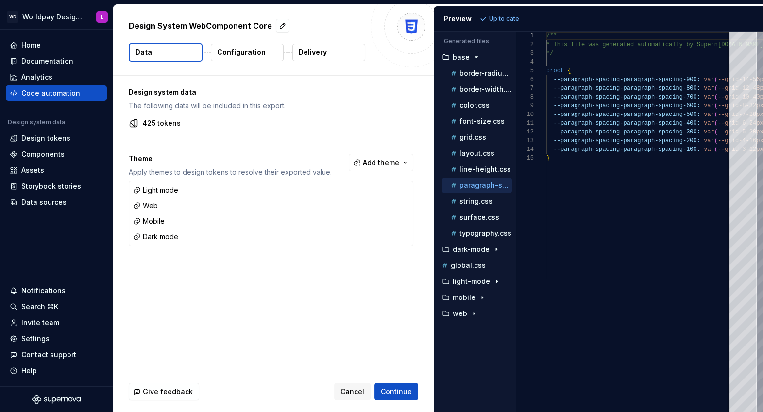
scroll to position [69, 0]
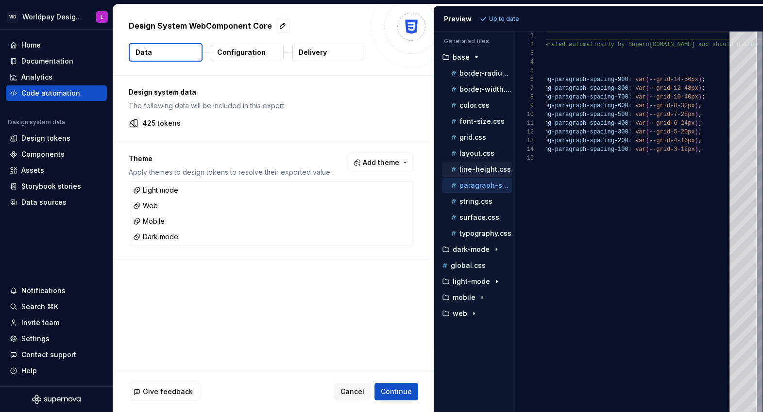
click at [479, 168] on p "line-height.css" at bounding box center [484, 170] width 51 height 8
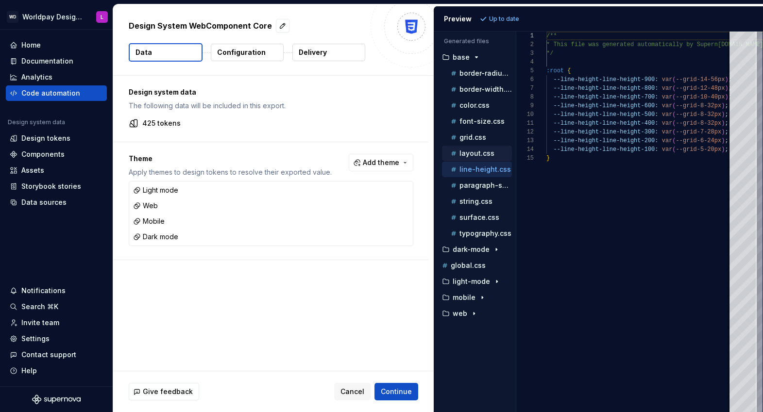
click at [466, 154] on p "layout.css" at bounding box center [476, 154] width 35 height 8
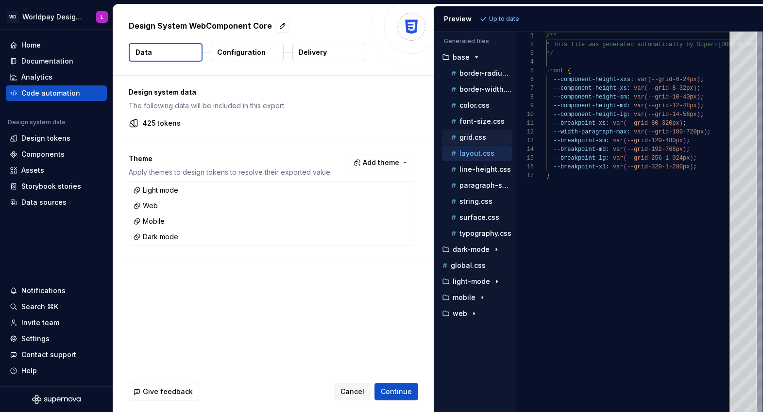
click at [467, 137] on p "grid.css" at bounding box center [472, 138] width 27 height 8
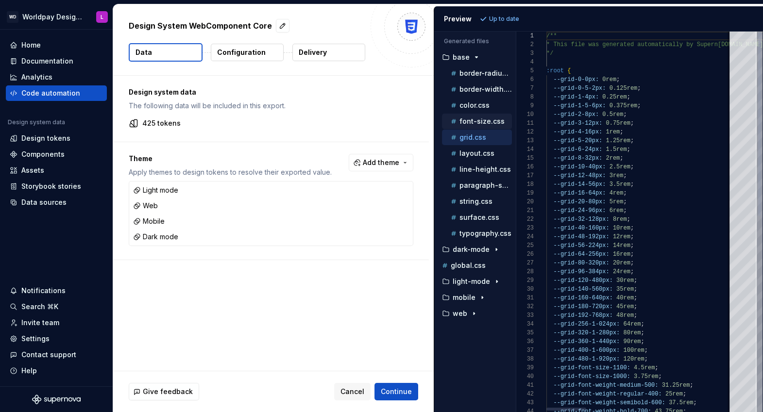
click at [477, 120] on p "font-size.css" at bounding box center [481, 122] width 45 height 8
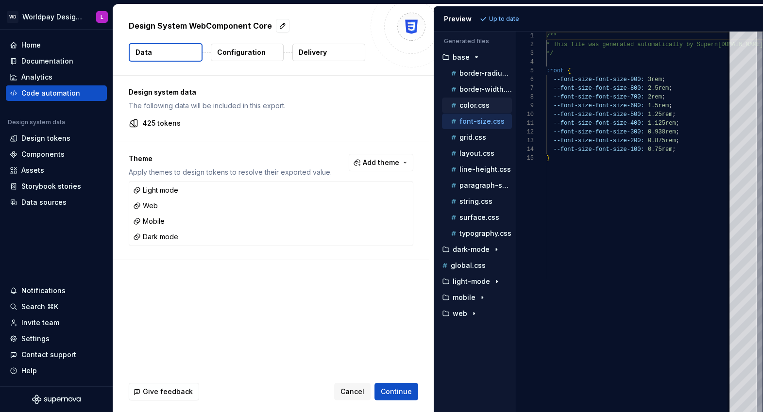
click at [471, 103] on p "color.css" at bounding box center [474, 106] width 30 height 8
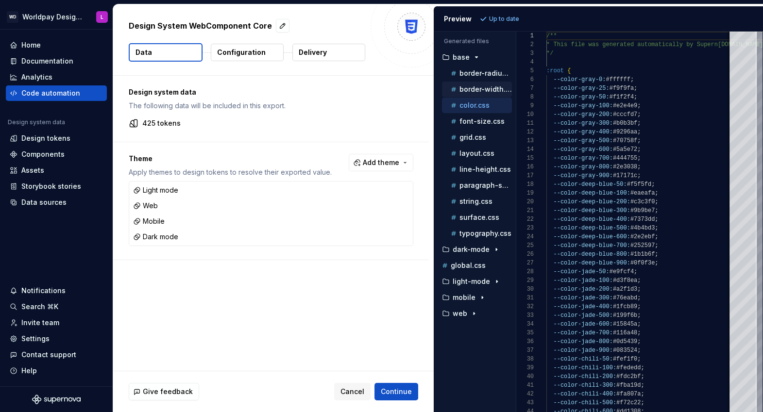
click at [485, 91] on p "border-width.css" at bounding box center [485, 89] width 52 height 8
type textarea "**********"
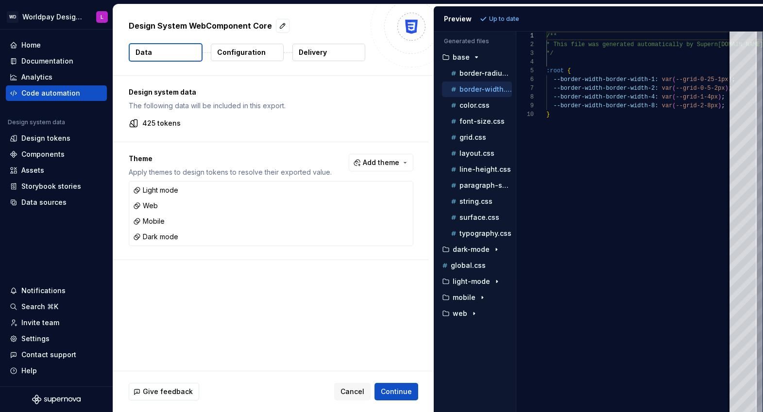
click at [248, 52] on p "Configuration" at bounding box center [241, 53] width 49 height 10
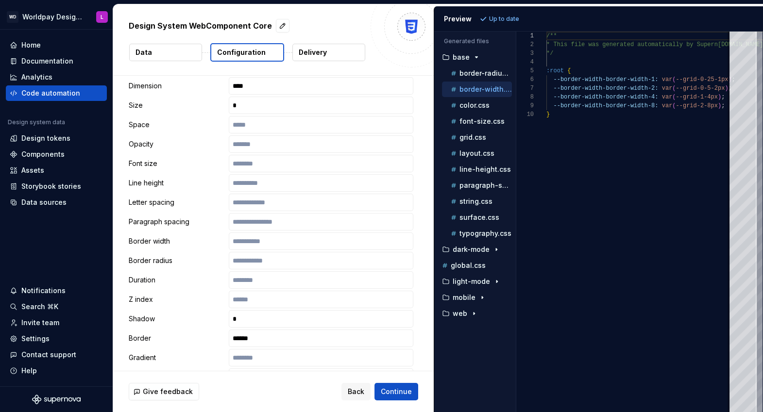
scroll to position [271, 0]
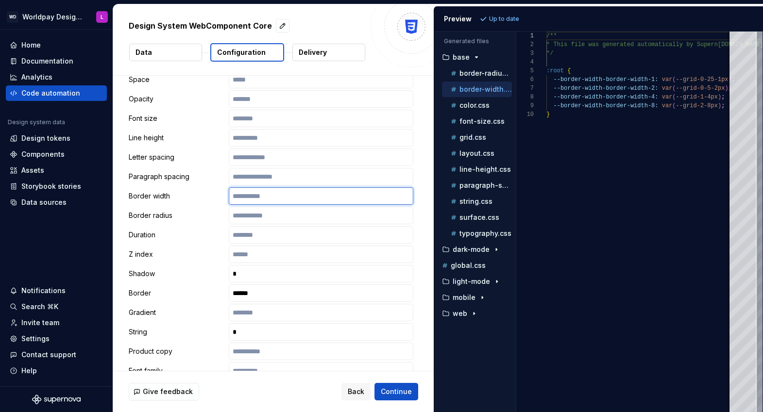
click at [249, 196] on input "text" at bounding box center [321, 195] width 185 height 17
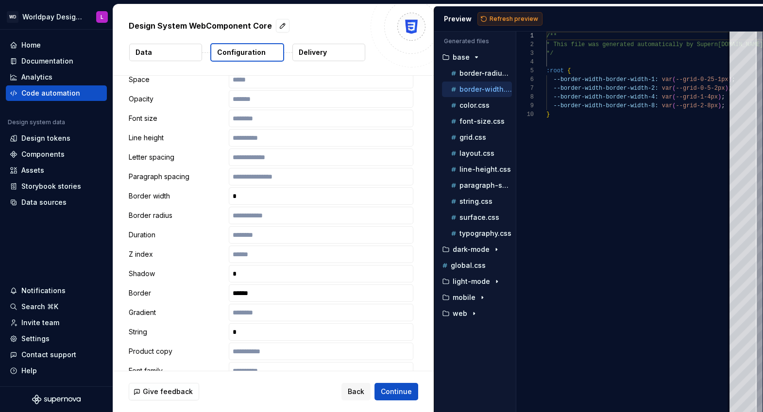
click at [517, 18] on span "Refresh preview" at bounding box center [514, 19] width 49 height 8
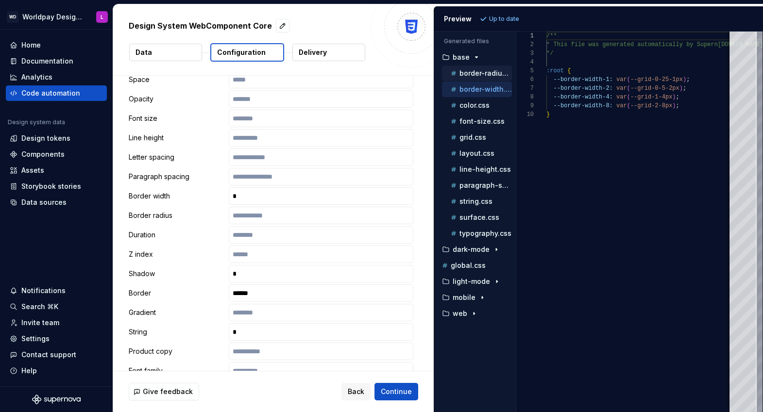
click at [472, 73] on p "border-radius.css" at bounding box center [485, 73] width 52 height 8
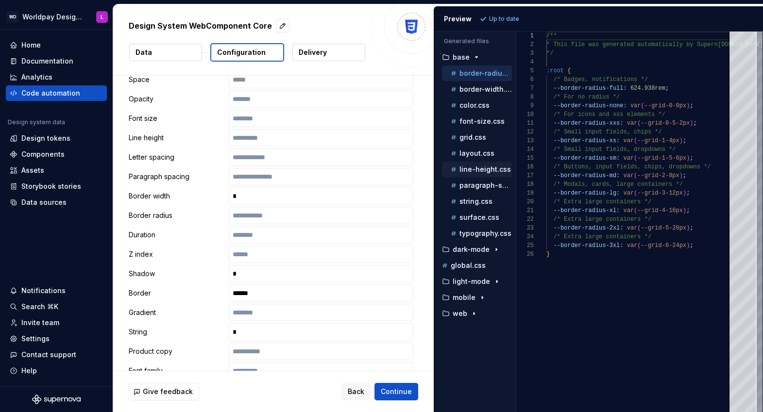
click at [480, 173] on button "line-height.css" at bounding box center [477, 169] width 70 height 11
type textarea "**********"
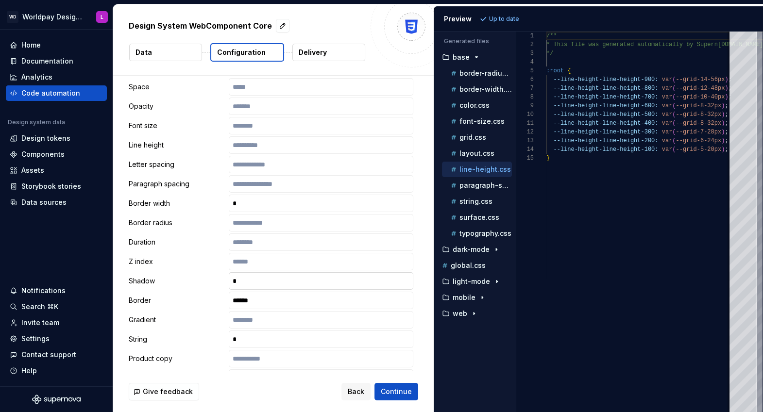
scroll to position [235, 0]
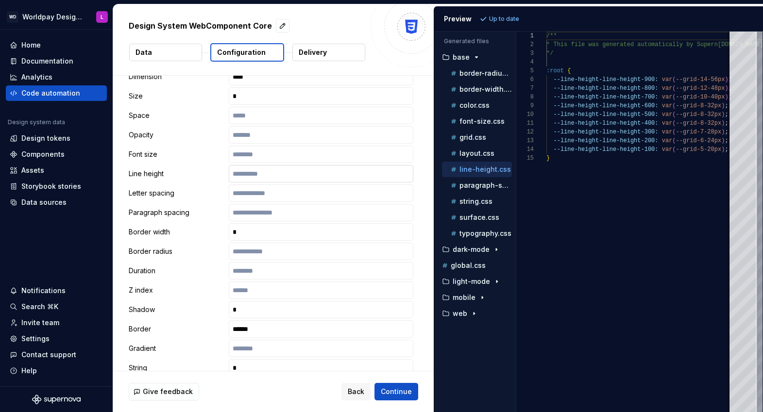
click at [259, 178] on input "text" at bounding box center [321, 173] width 185 height 17
click at [508, 18] on span "Refresh preview" at bounding box center [514, 19] width 49 height 8
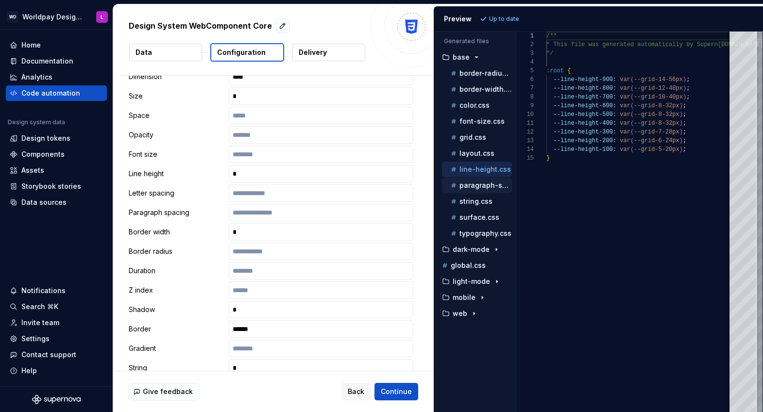
click at [477, 186] on p "paragraph-spacing.css" at bounding box center [485, 186] width 52 height 8
type textarea "**********"
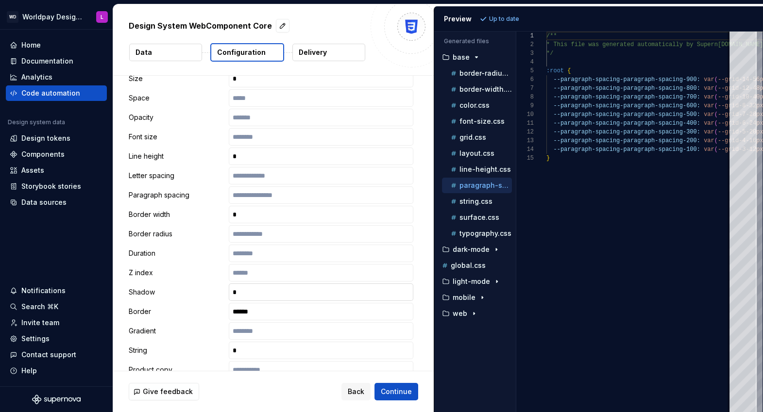
scroll to position [250, 0]
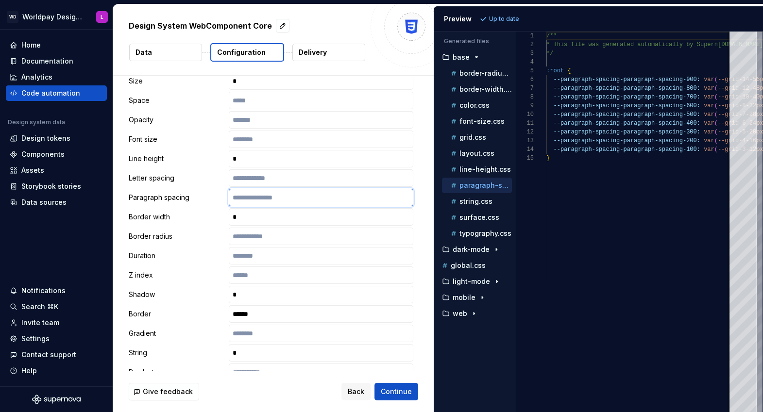
click at [256, 203] on input "text" at bounding box center [321, 197] width 185 height 17
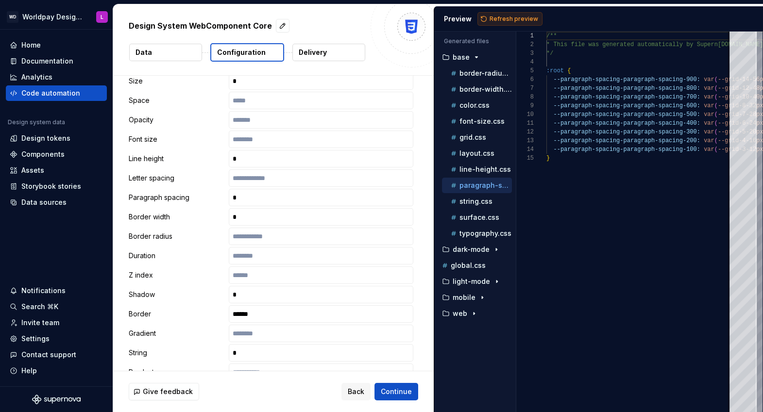
click at [503, 14] on button "Refresh preview" at bounding box center [509, 19] width 65 height 14
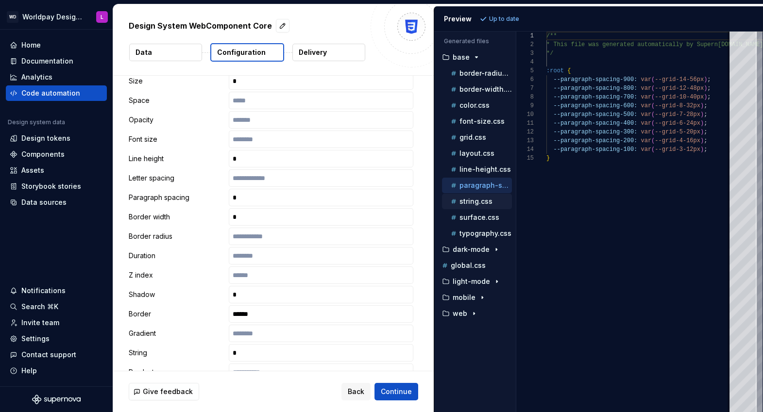
scroll to position [87, 0]
click at [472, 89] on p "border-width.css" at bounding box center [485, 89] width 52 height 8
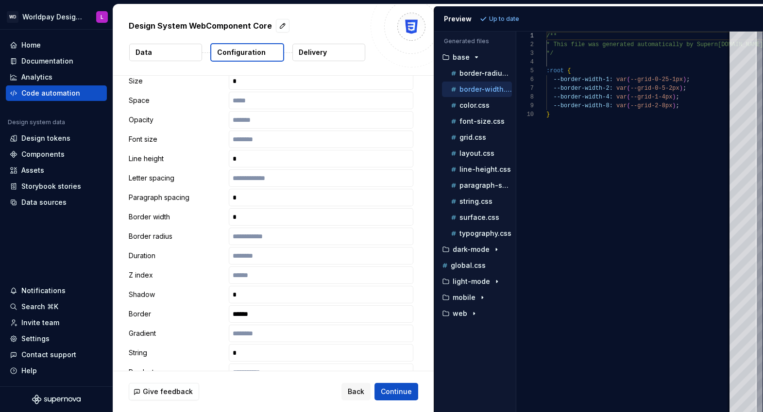
scroll to position [78, 0]
click at [469, 119] on p "font-size.css" at bounding box center [481, 122] width 45 height 8
type textarea "**********"
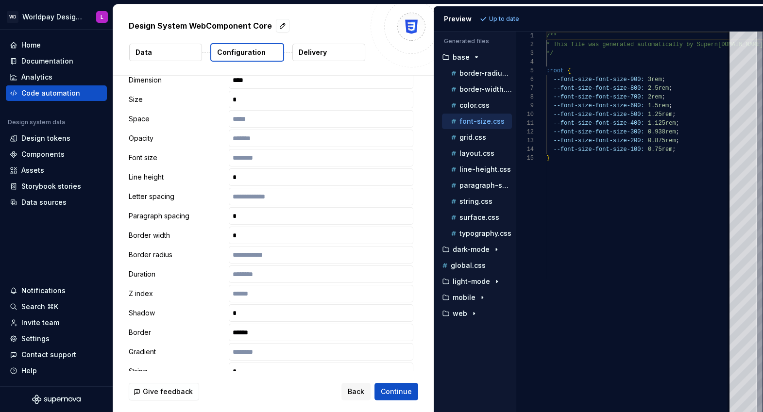
scroll to position [228, 0]
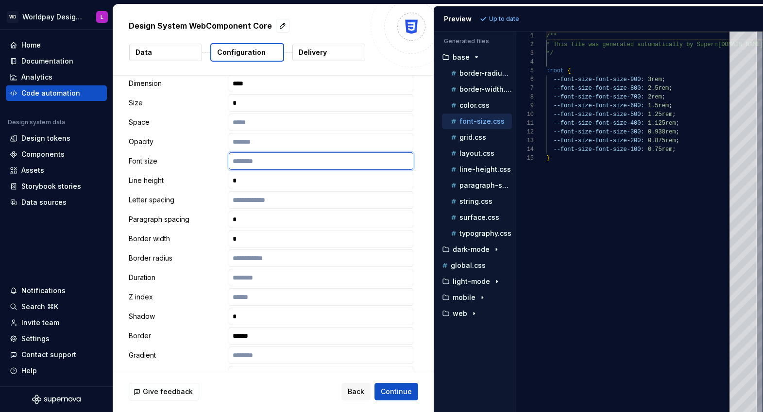
click at [252, 166] on input "text" at bounding box center [321, 160] width 185 height 17
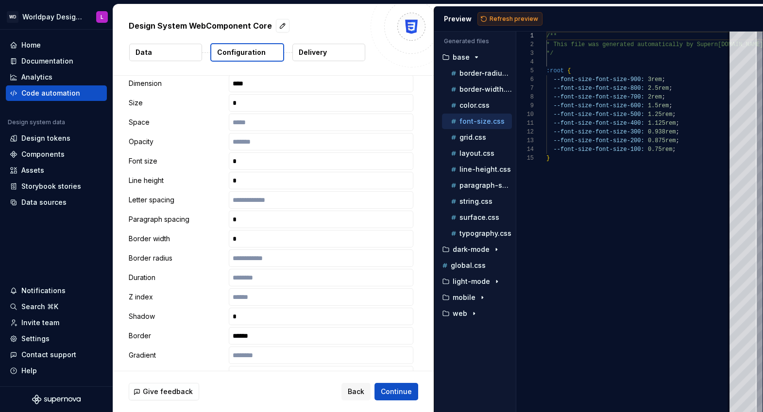
click at [500, 18] on span "Refresh preview" at bounding box center [514, 19] width 49 height 8
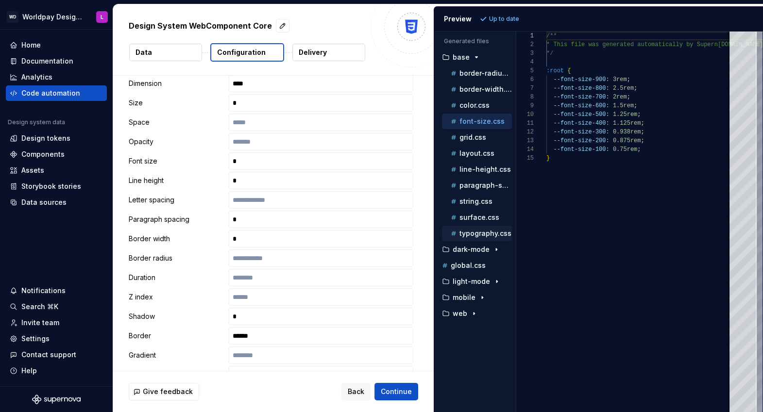
click at [476, 232] on p "typography.css" at bounding box center [485, 234] width 52 height 8
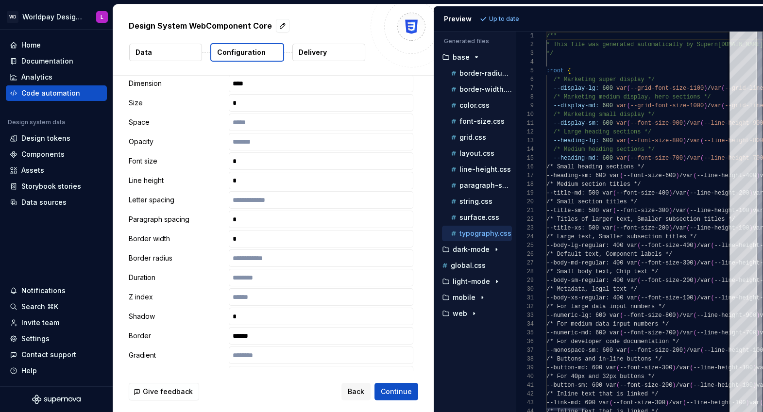
scroll to position [69, 0]
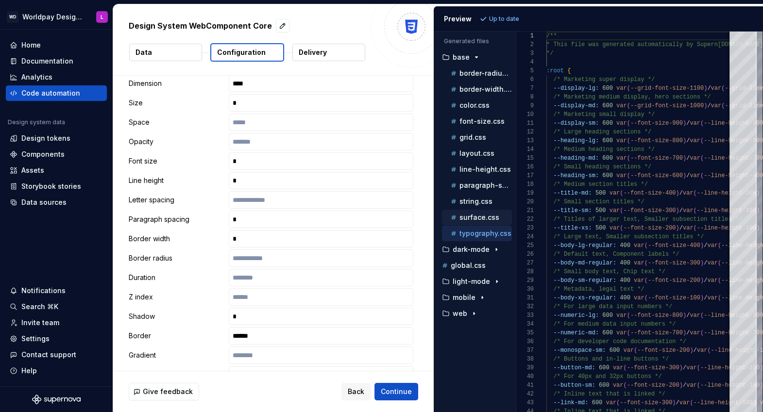
click at [478, 217] on p "surface.css" at bounding box center [479, 218] width 40 height 8
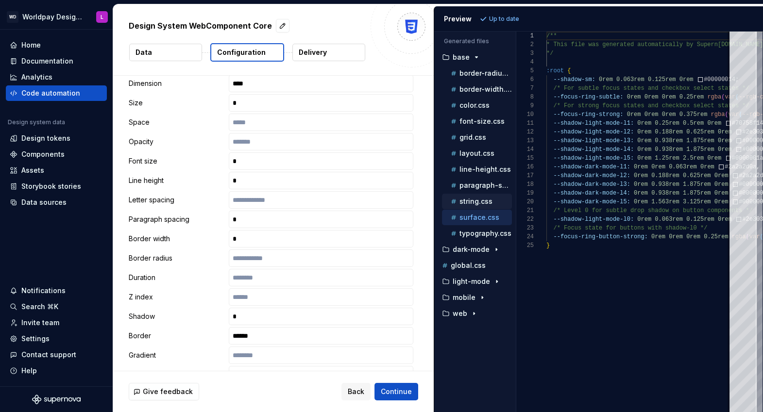
click at [474, 200] on p "string.css" at bounding box center [475, 202] width 33 height 8
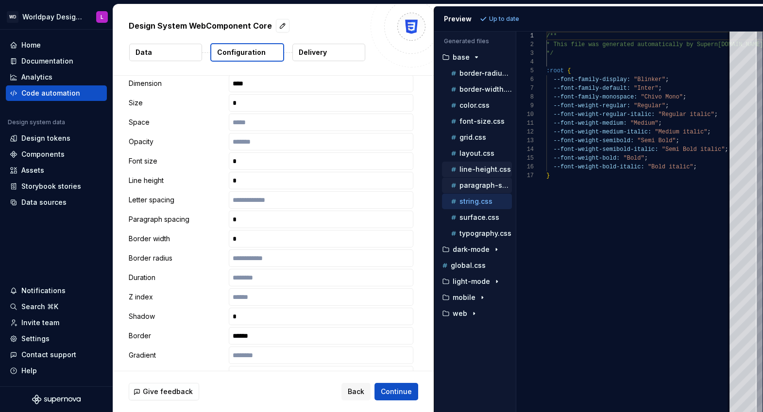
drag, startPoint x: 468, startPoint y: 184, endPoint x: 468, endPoint y: 172, distance: 12.2
click at [468, 184] on p "paragraph-spacing.css" at bounding box center [485, 186] width 52 height 8
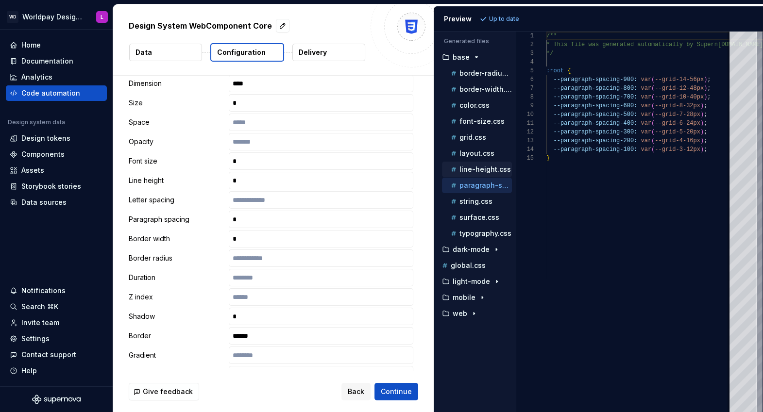
click at [469, 169] on p "line-height.css" at bounding box center [484, 170] width 51 height 8
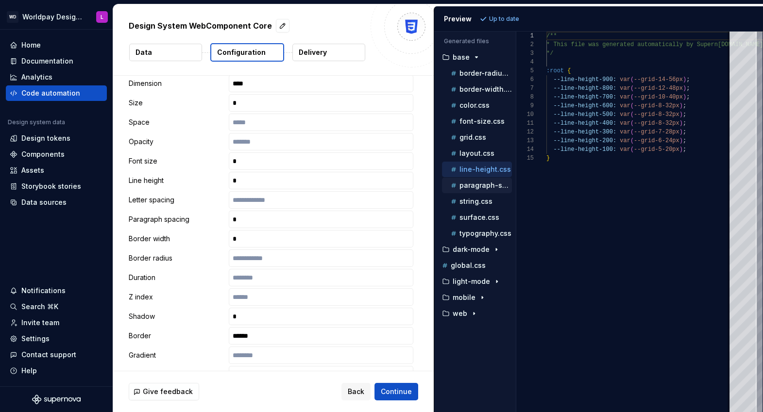
click at [464, 186] on p "paragraph-spacing.css" at bounding box center [485, 186] width 52 height 8
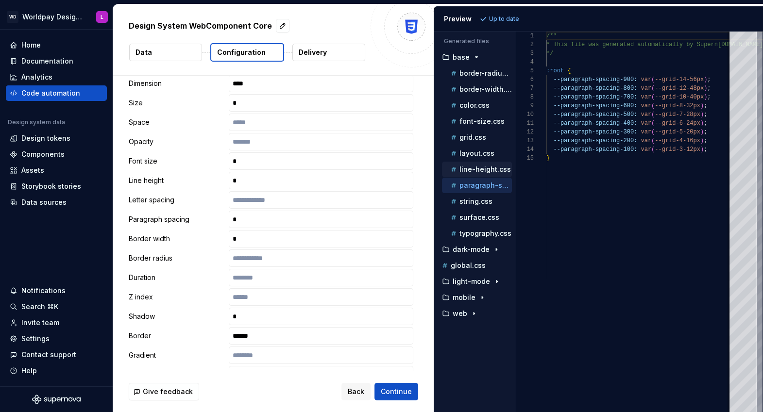
click at [468, 169] on p "line-height.css" at bounding box center [484, 170] width 51 height 8
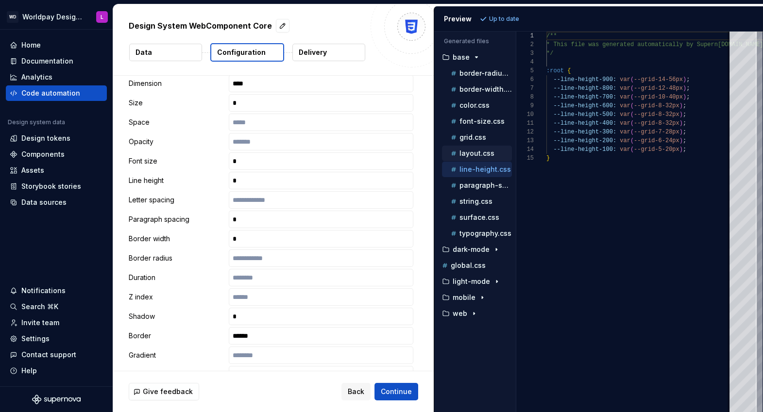
click at [473, 153] on p "layout.css" at bounding box center [476, 154] width 35 height 8
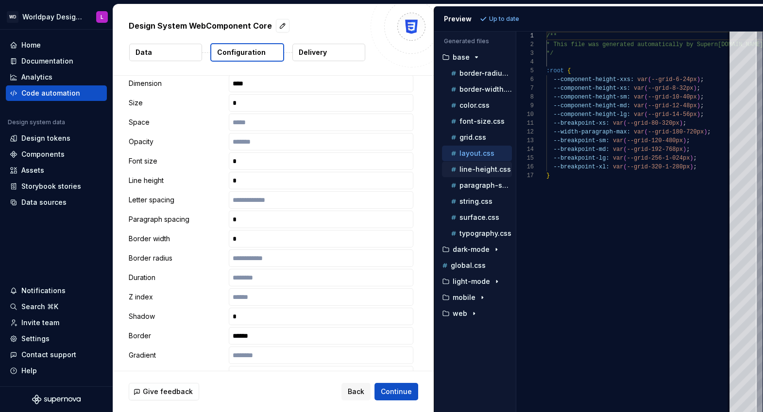
click at [471, 168] on p "line-height.css" at bounding box center [484, 170] width 51 height 8
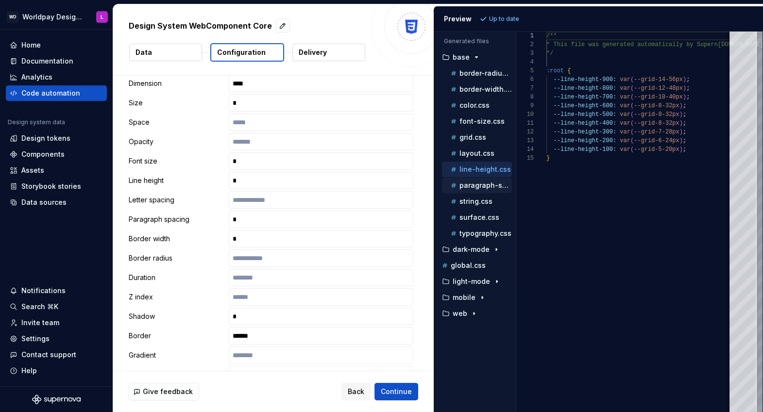
click at [470, 187] on p "paragraph-spacing.css" at bounding box center [485, 186] width 52 height 8
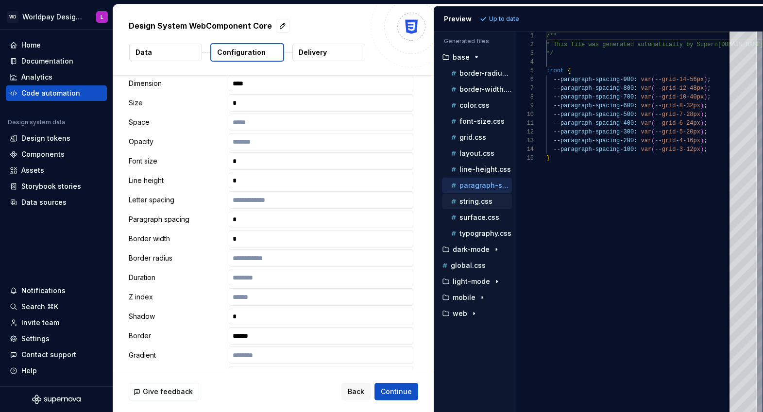
click at [470, 201] on p "string.css" at bounding box center [475, 202] width 33 height 8
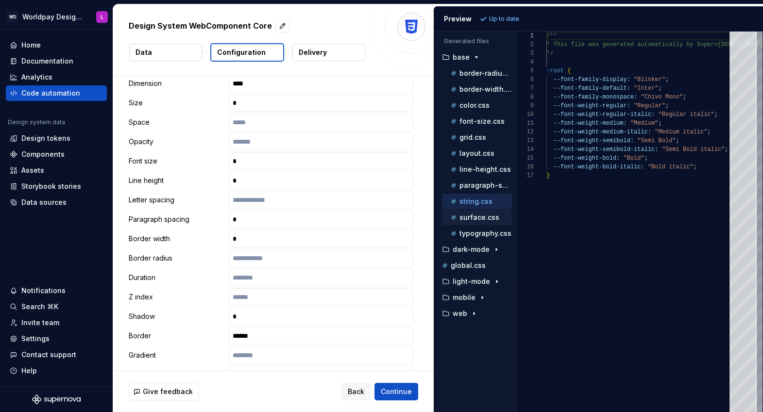
click at [471, 219] on p "surface.css" at bounding box center [479, 218] width 40 height 8
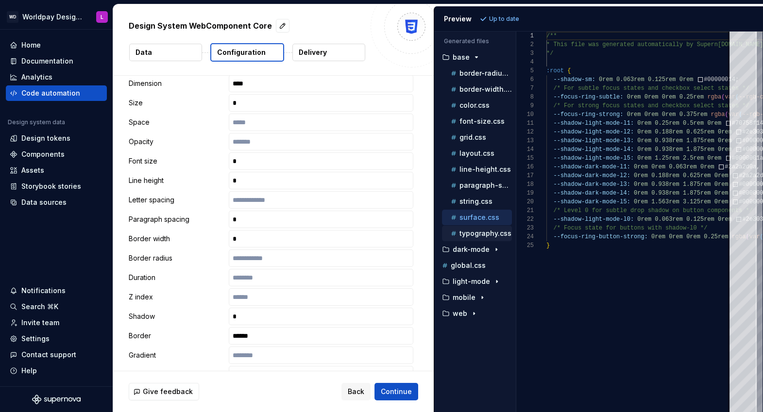
click at [472, 235] on p "typography.css" at bounding box center [485, 234] width 52 height 8
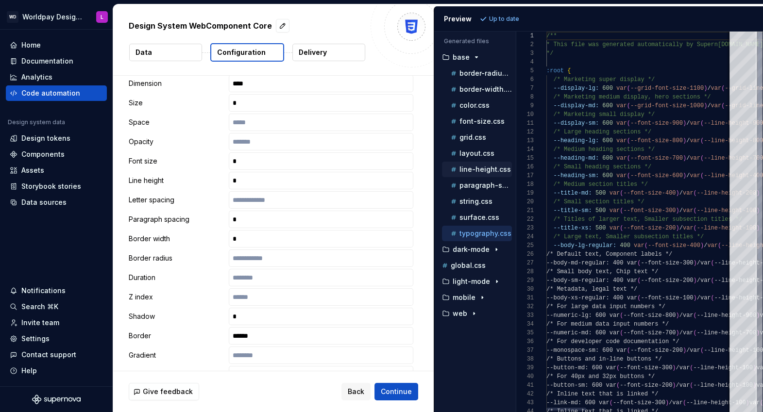
scroll to position [69, 0]
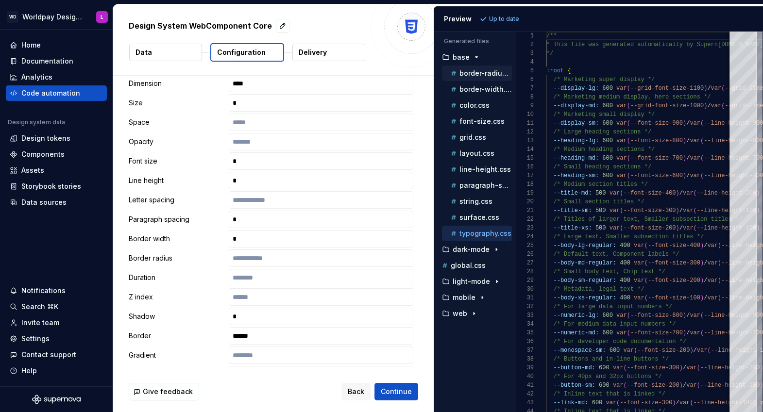
click at [471, 77] on div "border-radius.css" at bounding box center [480, 73] width 63 height 10
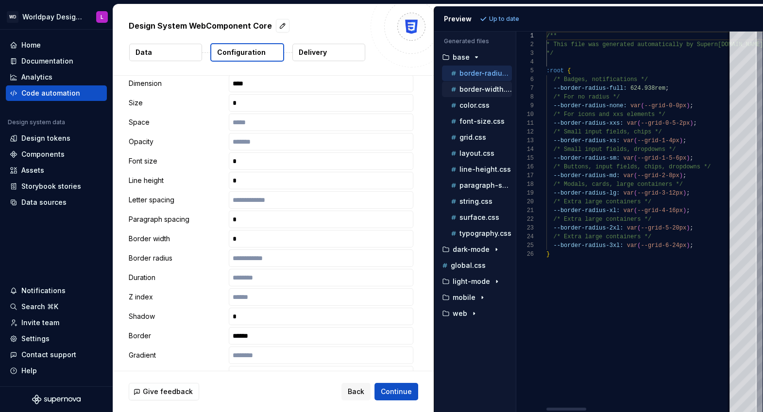
click at [471, 92] on p "border-width.css" at bounding box center [485, 89] width 52 height 8
type textarea "**********"
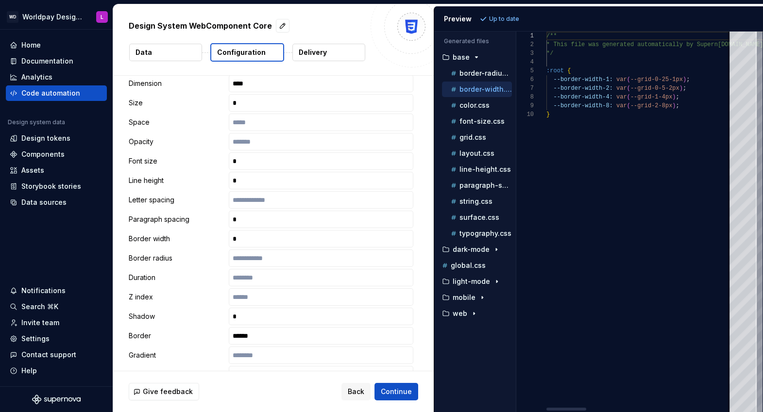
scroll to position [78, 0]
click at [393, 388] on span "Continue" at bounding box center [396, 392] width 31 height 10
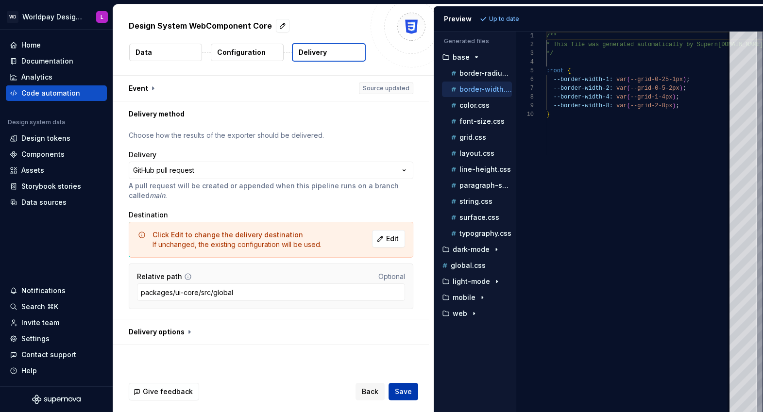
click at [406, 391] on span "Save" at bounding box center [403, 392] width 17 height 10
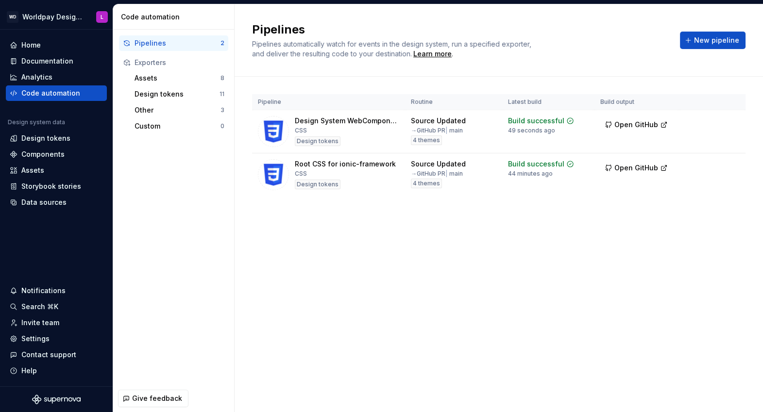
click at [461, 253] on div "Pipelines Pipelines automatically watch for events in the design system, run a …" at bounding box center [499, 208] width 528 height 408
click at [442, 271] on div "Pipelines Pipelines automatically watch for events in the design system, run a …" at bounding box center [499, 208] width 528 height 408
click at [457, 230] on div "Pipeline Routine Latest build Build output Design System WebComponent Core CSS …" at bounding box center [498, 155] width 493 height 156
